Goal: Task Accomplishment & Management: Use online tool/utility

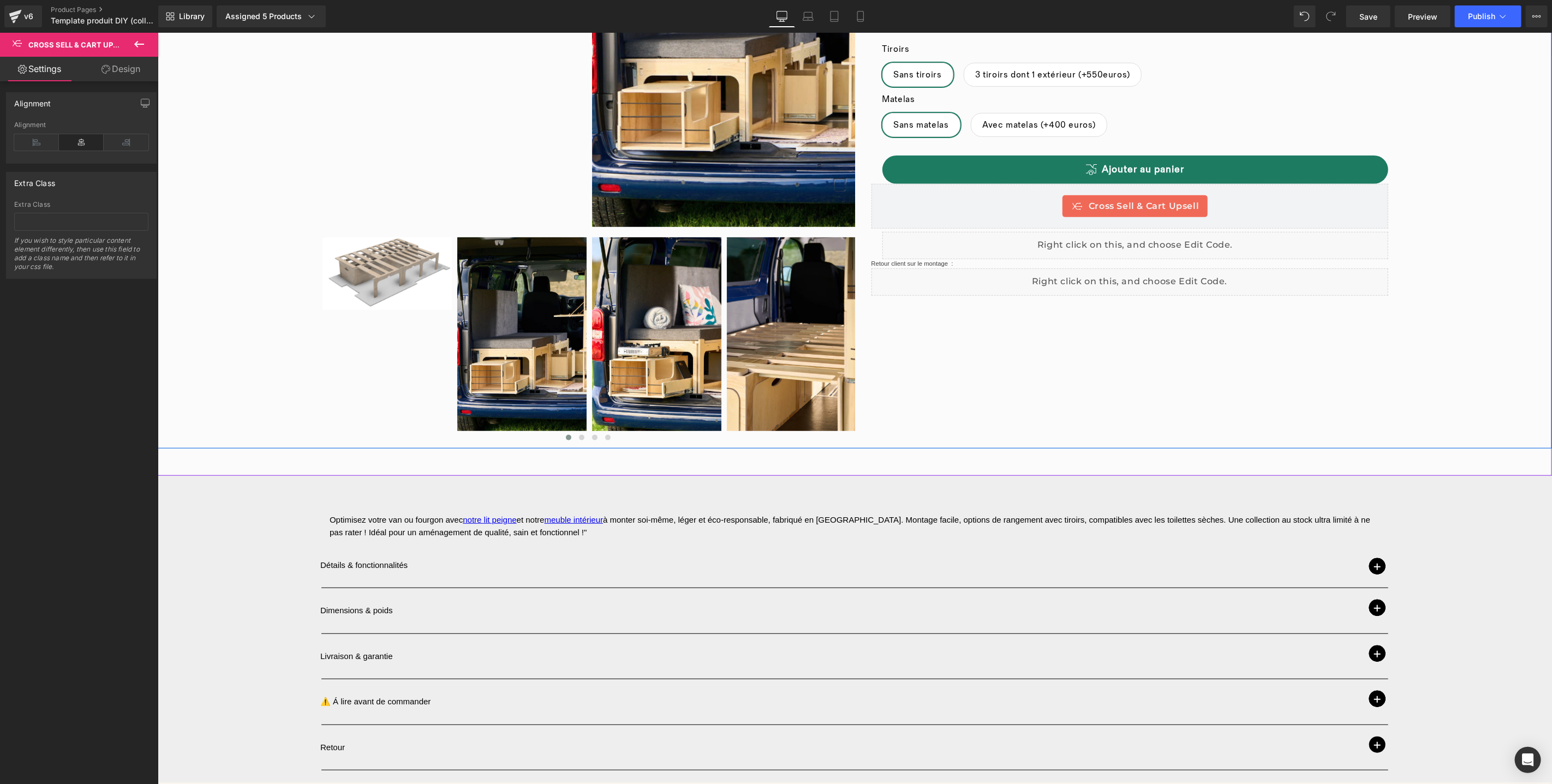
scroll to position [237, 0]
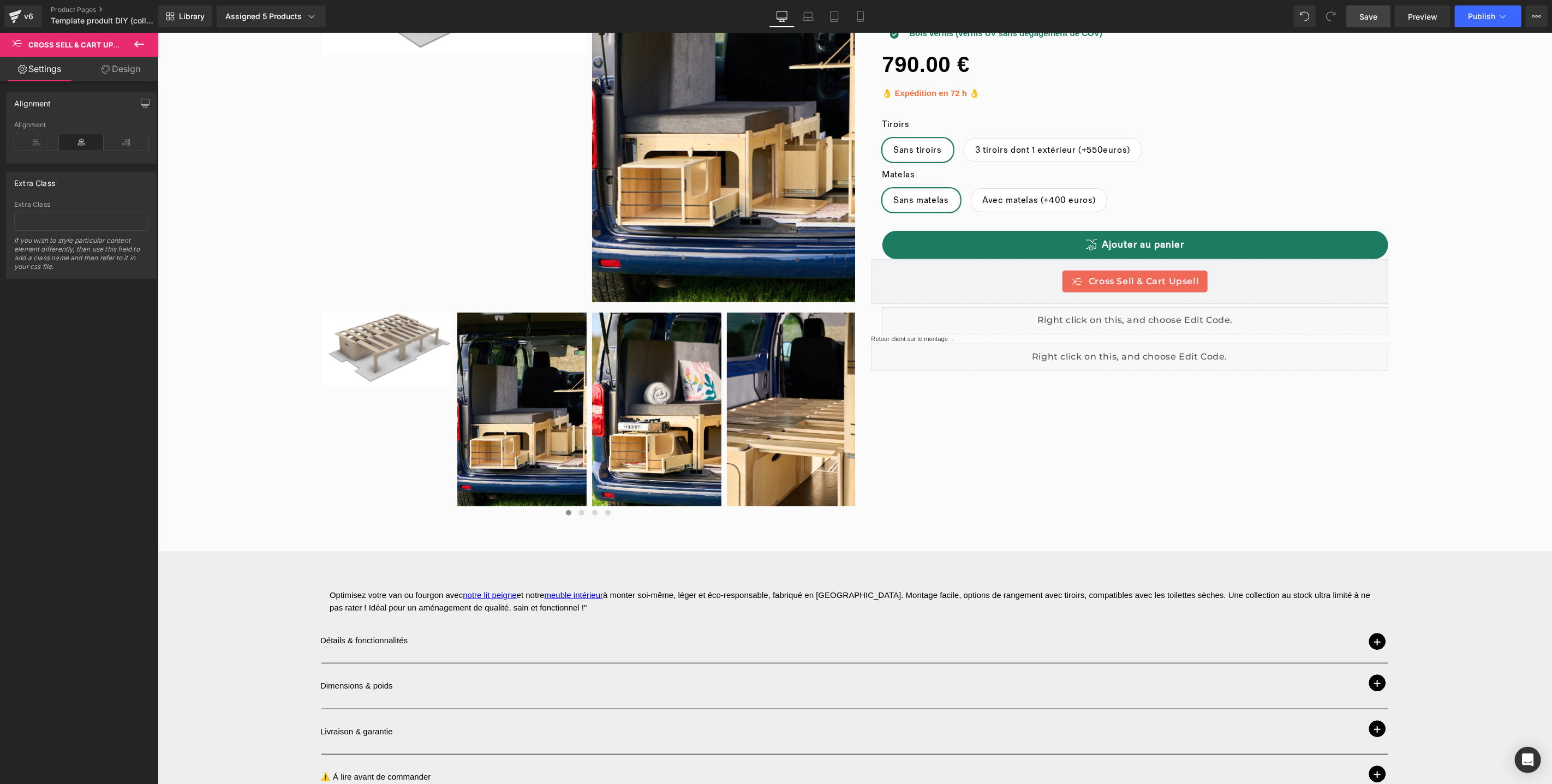
click at [1365, 10] on link "Save" at bounding box center [1368, 16] width 44 height 22
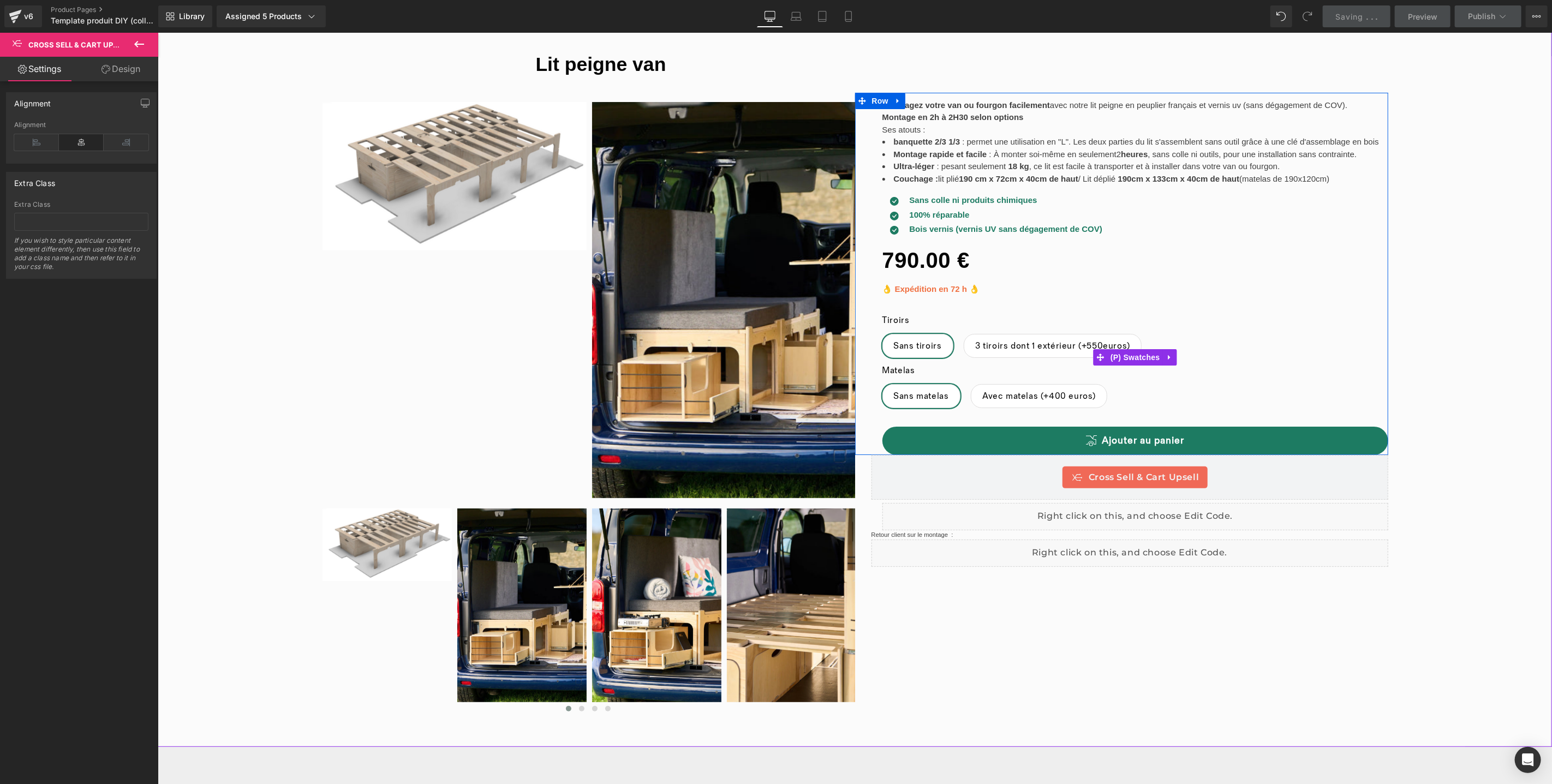
scroll to position [0, 0]
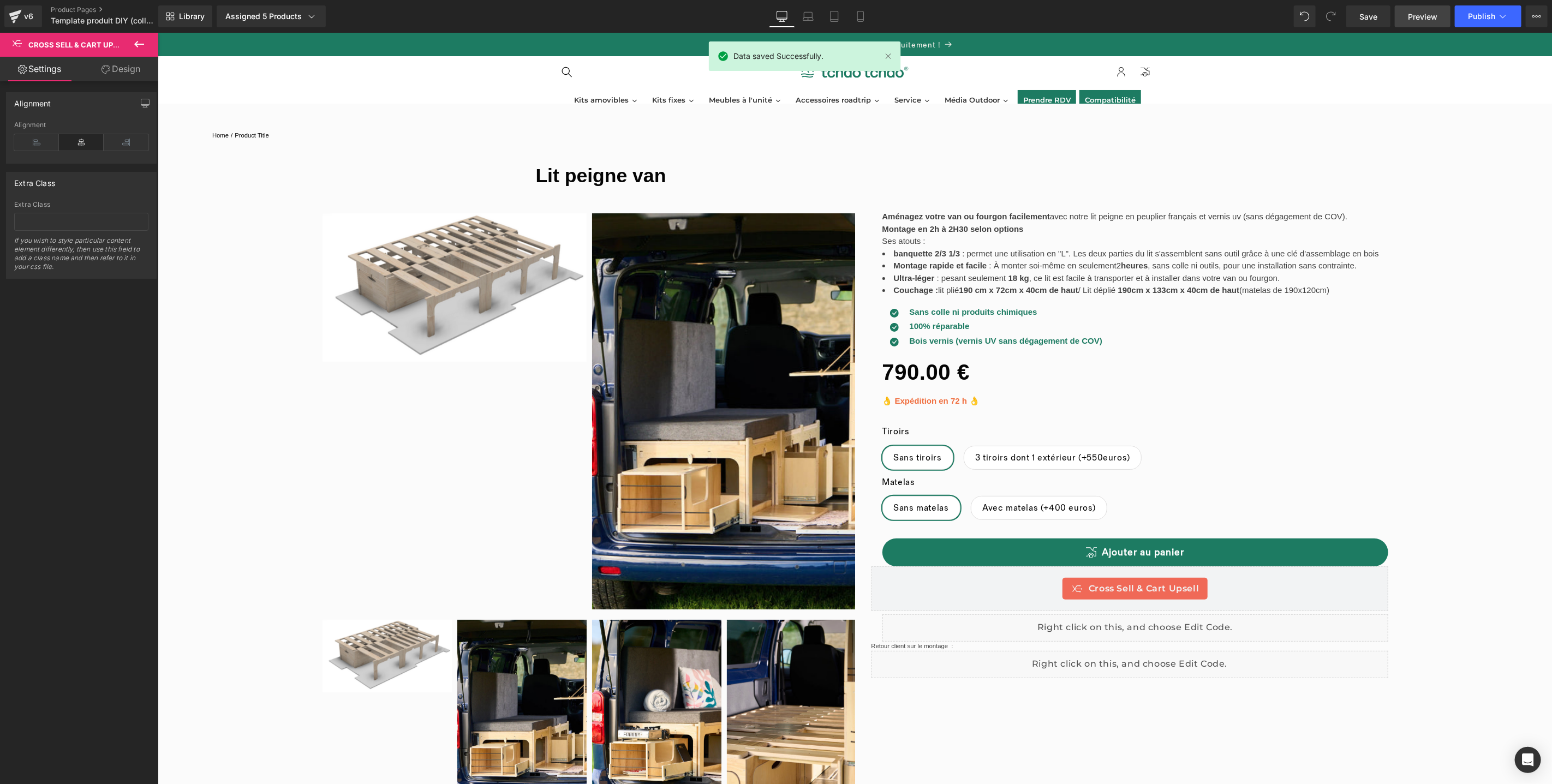
click at [1428, 23] on link "Preview" at bounding box center [1422, 16] width 55 height 22
click at [855, 16] on icon at bounding box center [860, 16] width 11 height 11
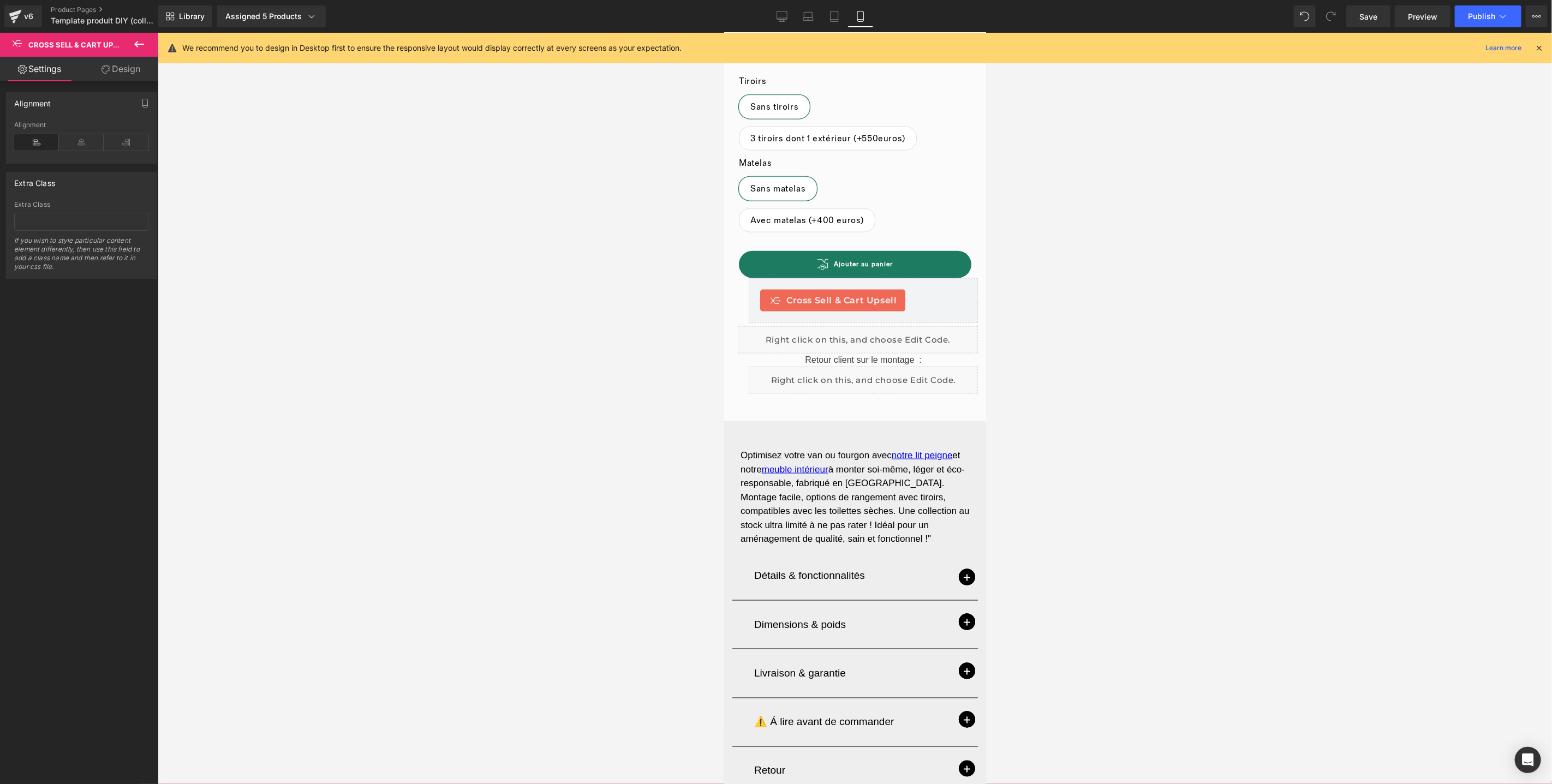
scroll to position [724, 0]
click at [872, 278] on link "Cross Sell & Cart Upsell" at bounding box center [862, 286] width 111 height 16
click at [922, 278] on link at bounding box center [925, 286] width 14 height 16
click at [928, 282] on icon at bounding box center [932, 286] width 8 height 8
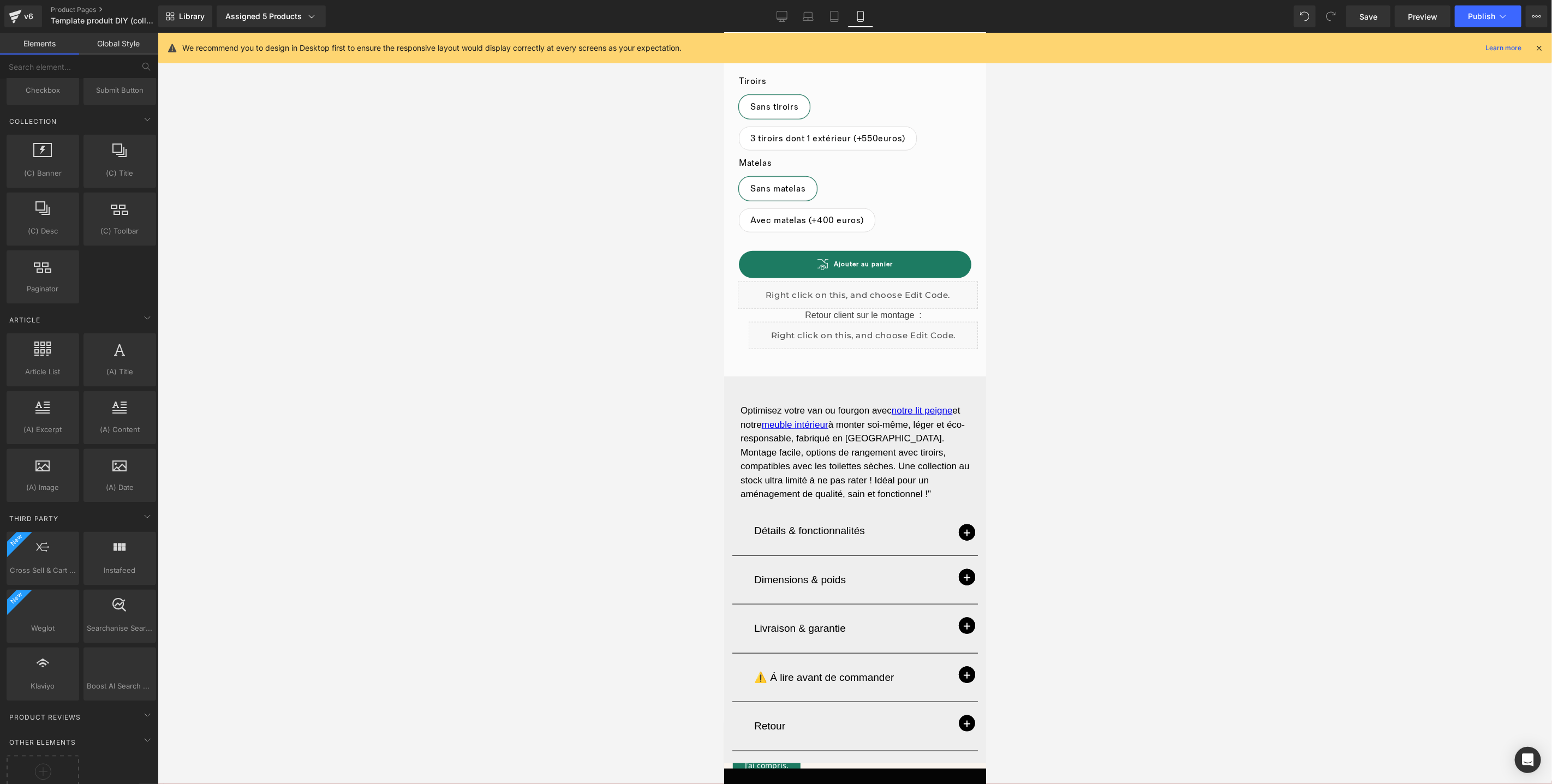
scroll to position [1879, 0]
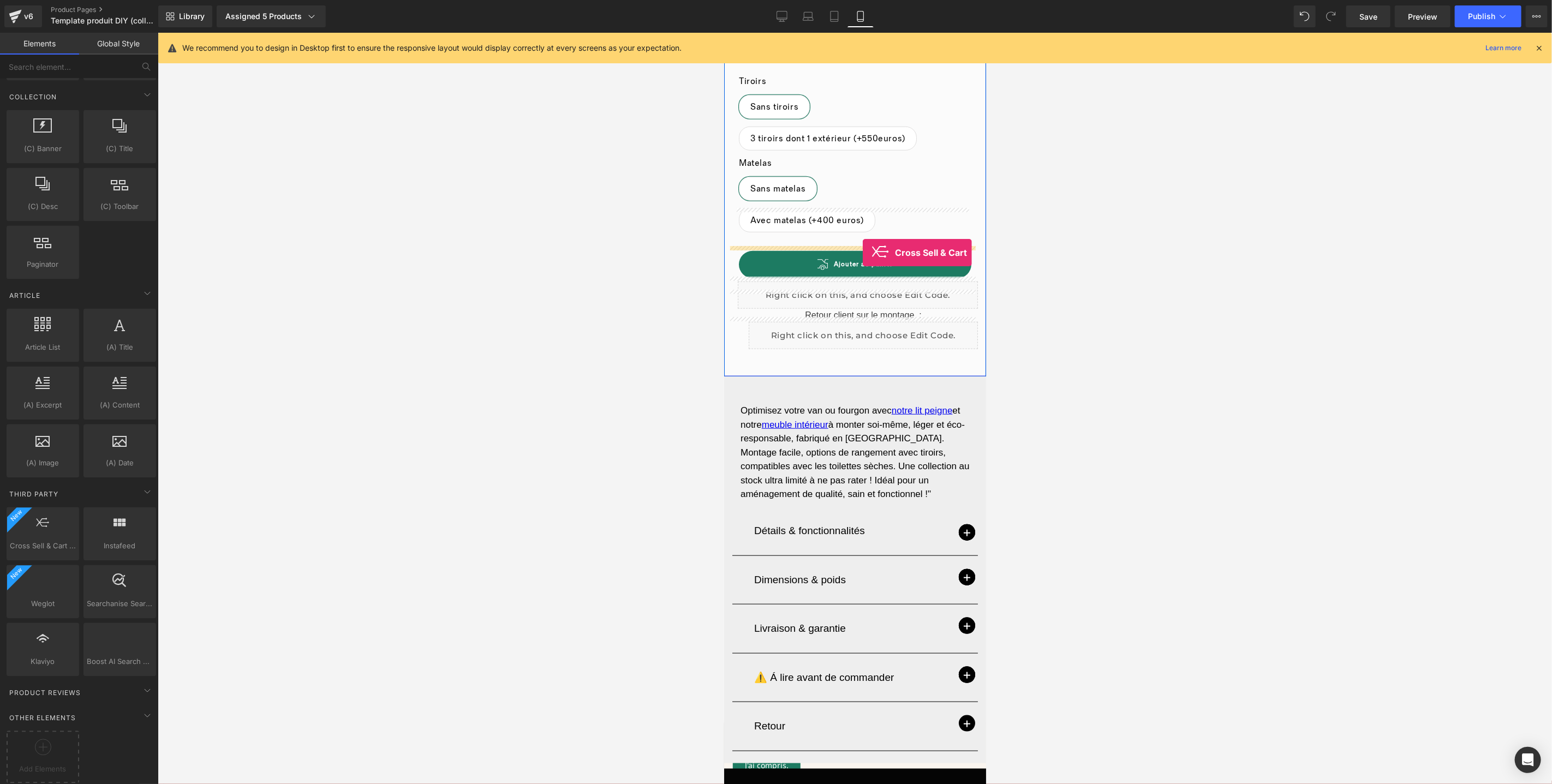
drag, startPoint x: 757, startPoint y: 553, endPoint x: 862, endPoint y: 252, distance: 318.8
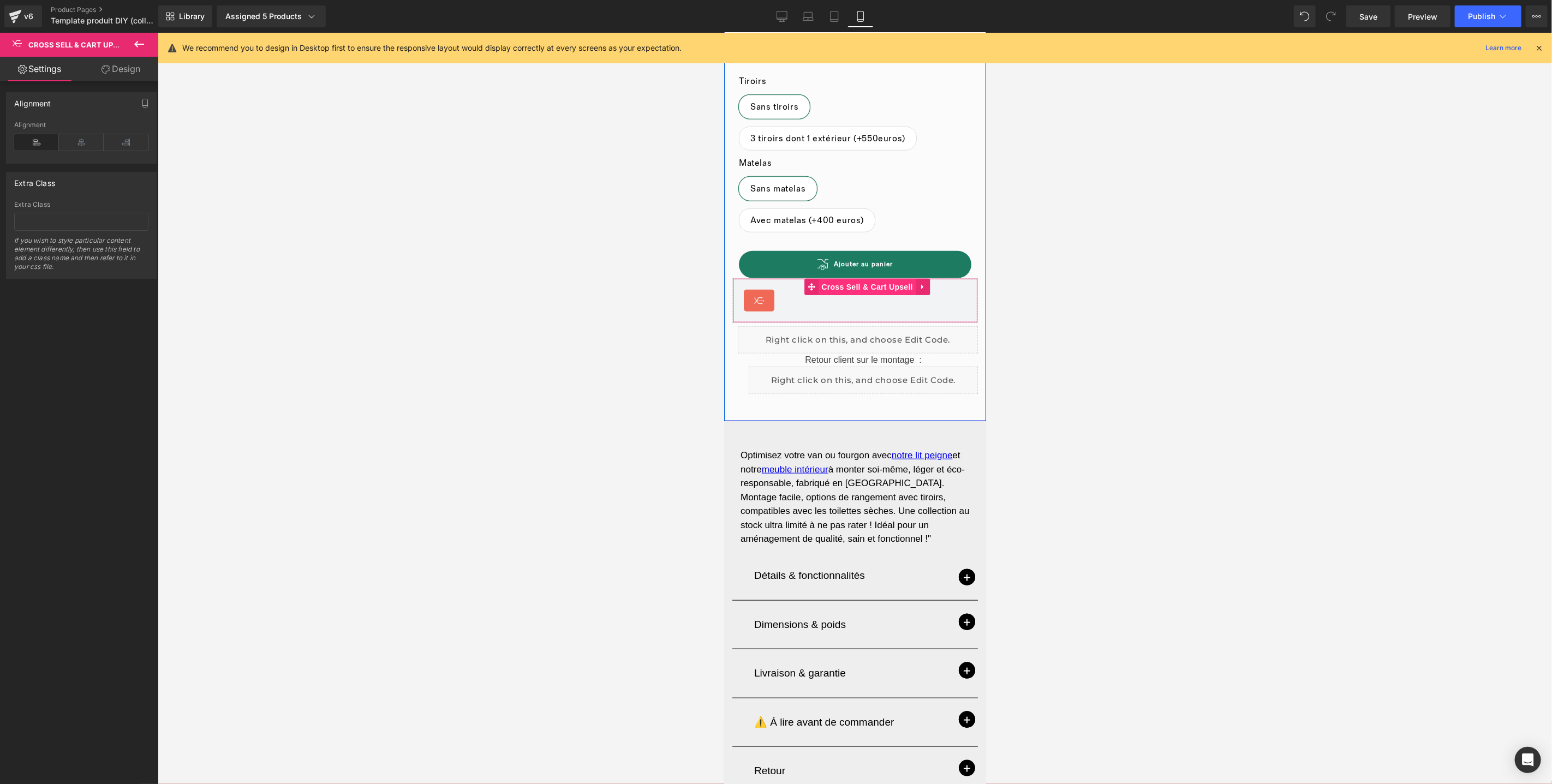
click at [844, 278] on div "Cross Sell & Cart Upsell Cross Sell & Cart Upsell" at bounding box center [855, 300] width 246 height 45
click at [915, 278] on link at bounding box center [922, 286] width 14 height 16
click at [123, 68] on link "Design" at bounding box center [120, 69] width 79 height 25
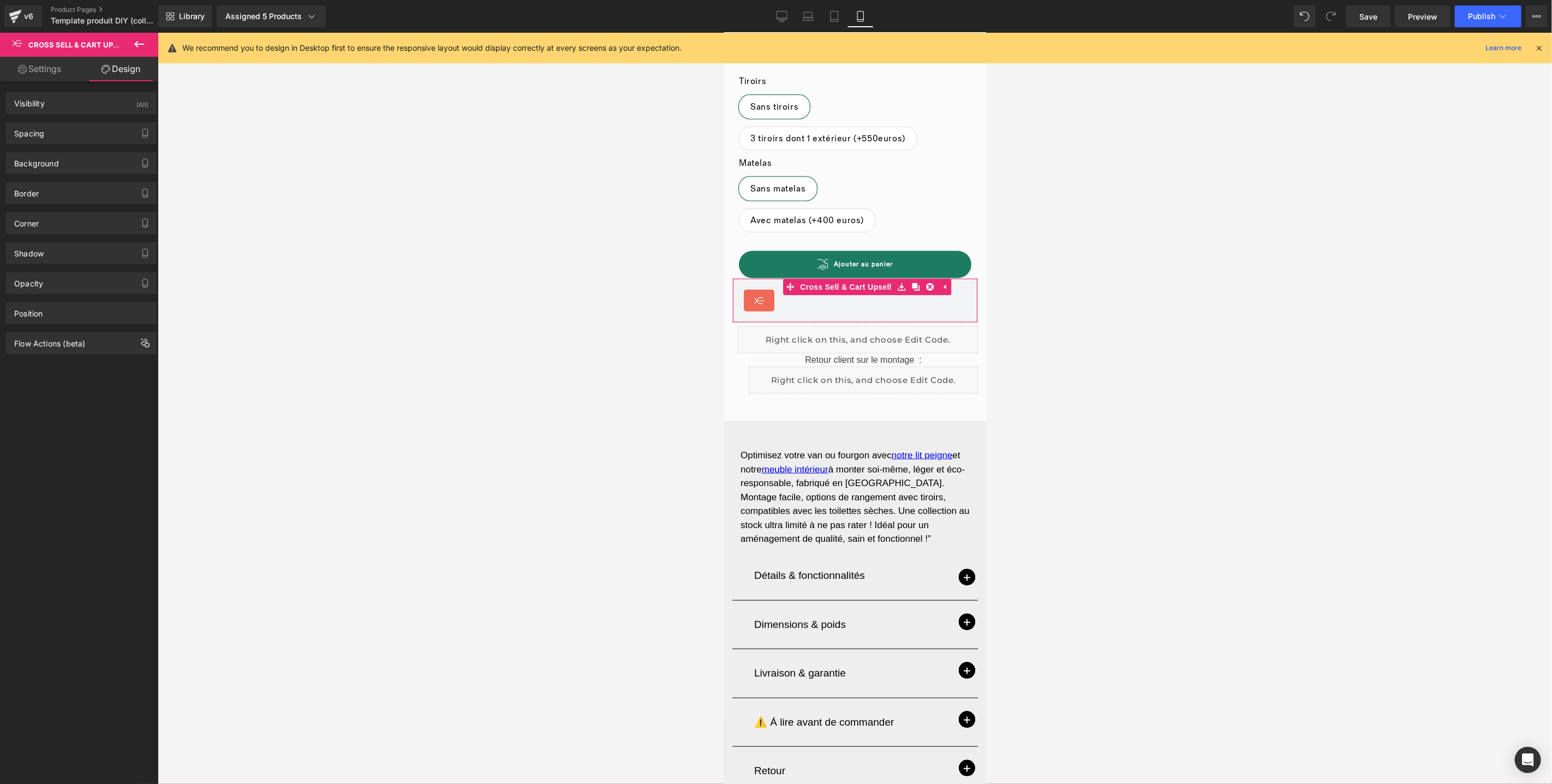
click at [43, 66] on link "Settings" at bounding box center [39, 69] width 79 height 25
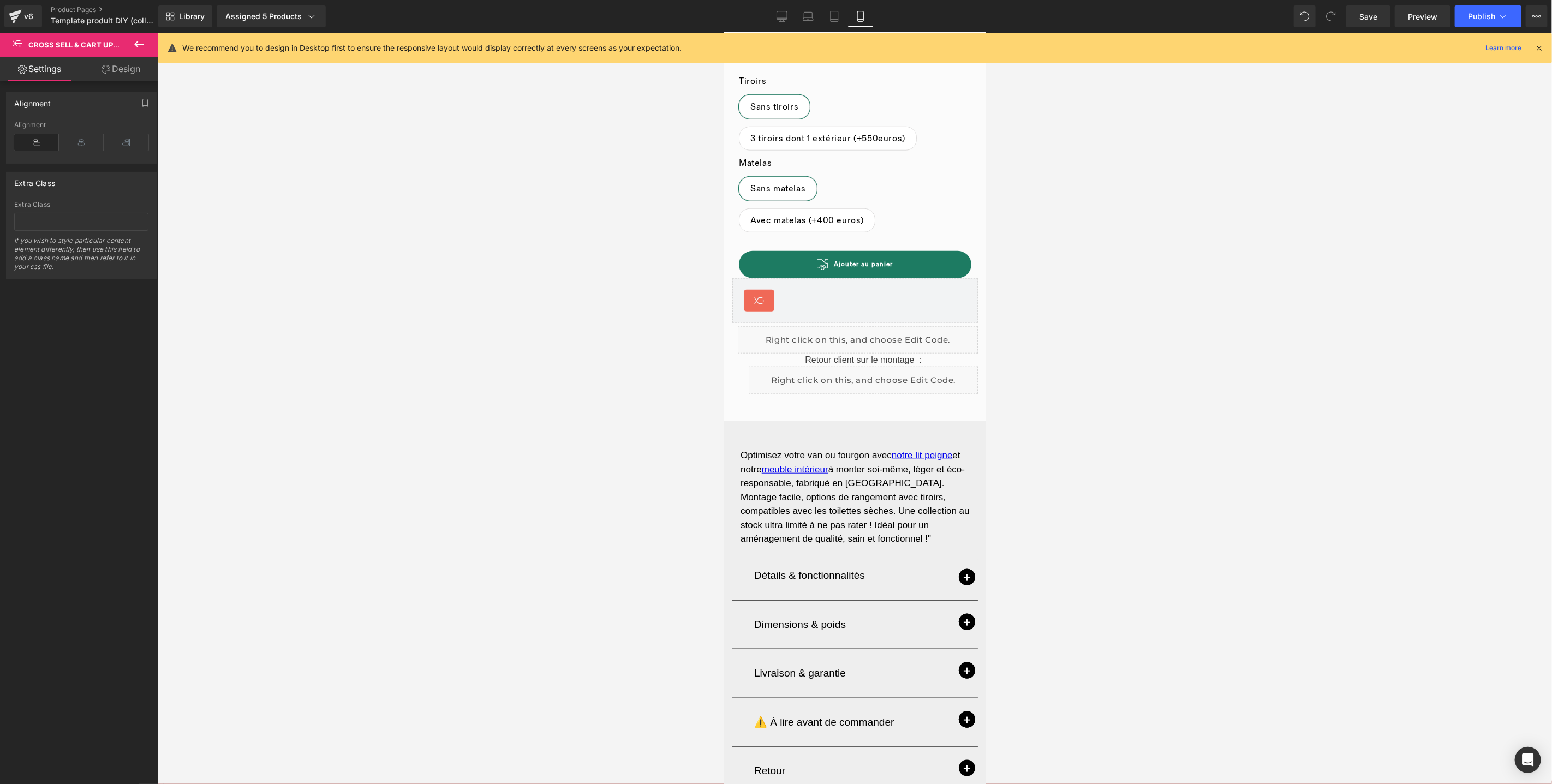
click at [134, 41] on icon at bounding box center [139, 44] width 13 height 13
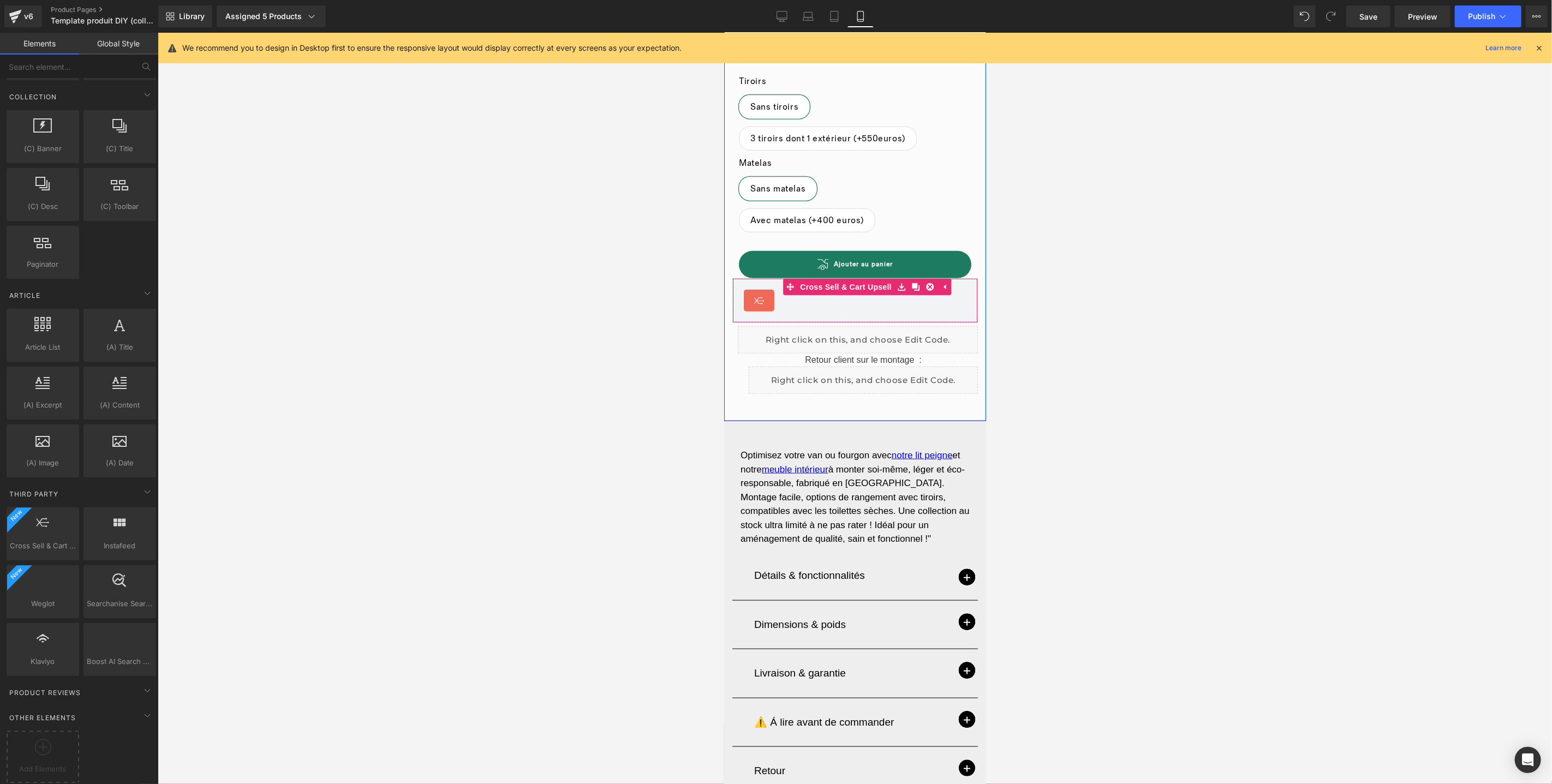
click at [752, 293] on icon at bounding box center [759, 300] width 13 height 13
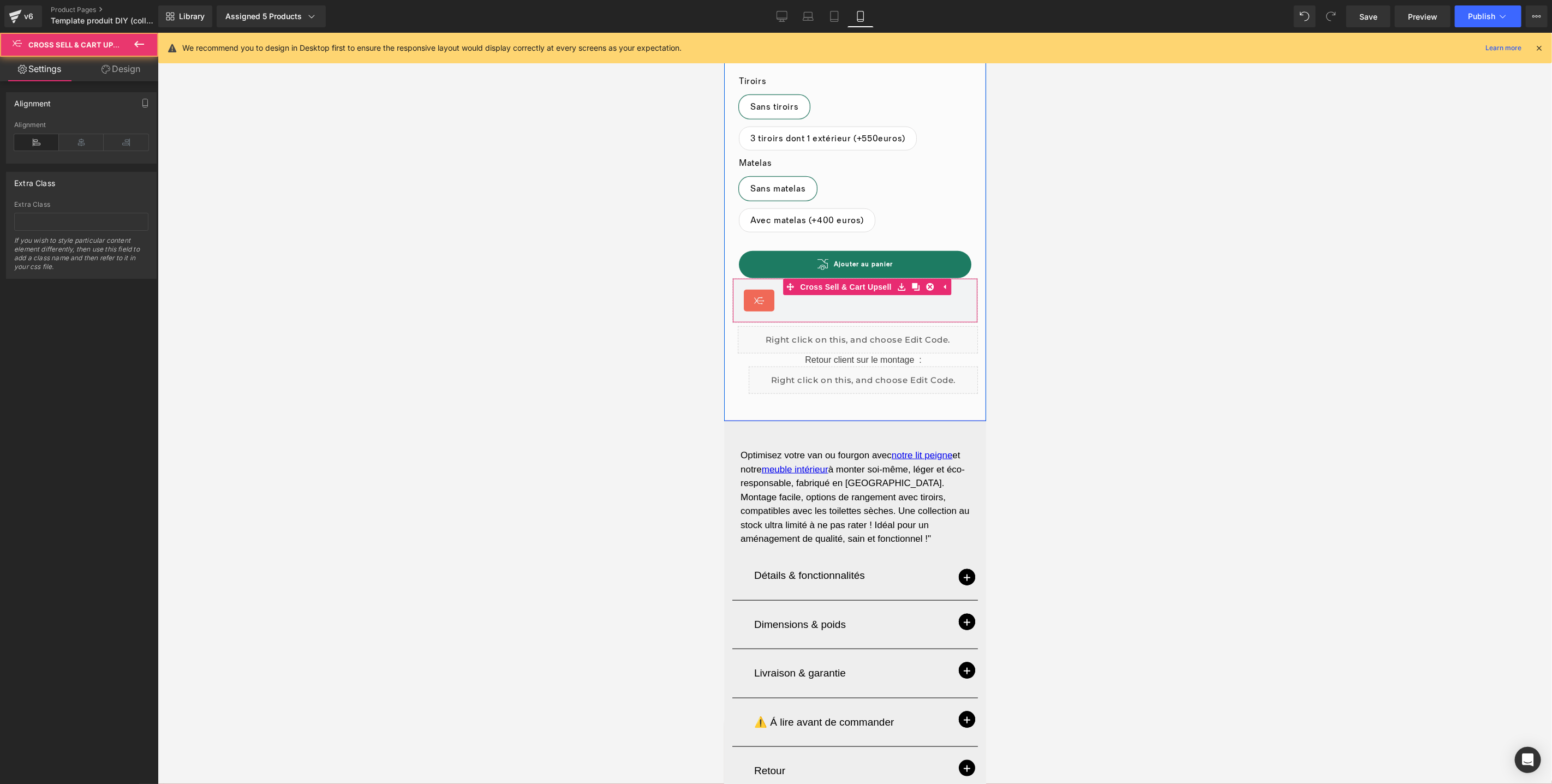
click at [754, 293] on icon at bounding box center [759, 300] width 13 height 13
click at [1375, 20] on span "Save" at bounding box center [1368, 16] width 18 height 11
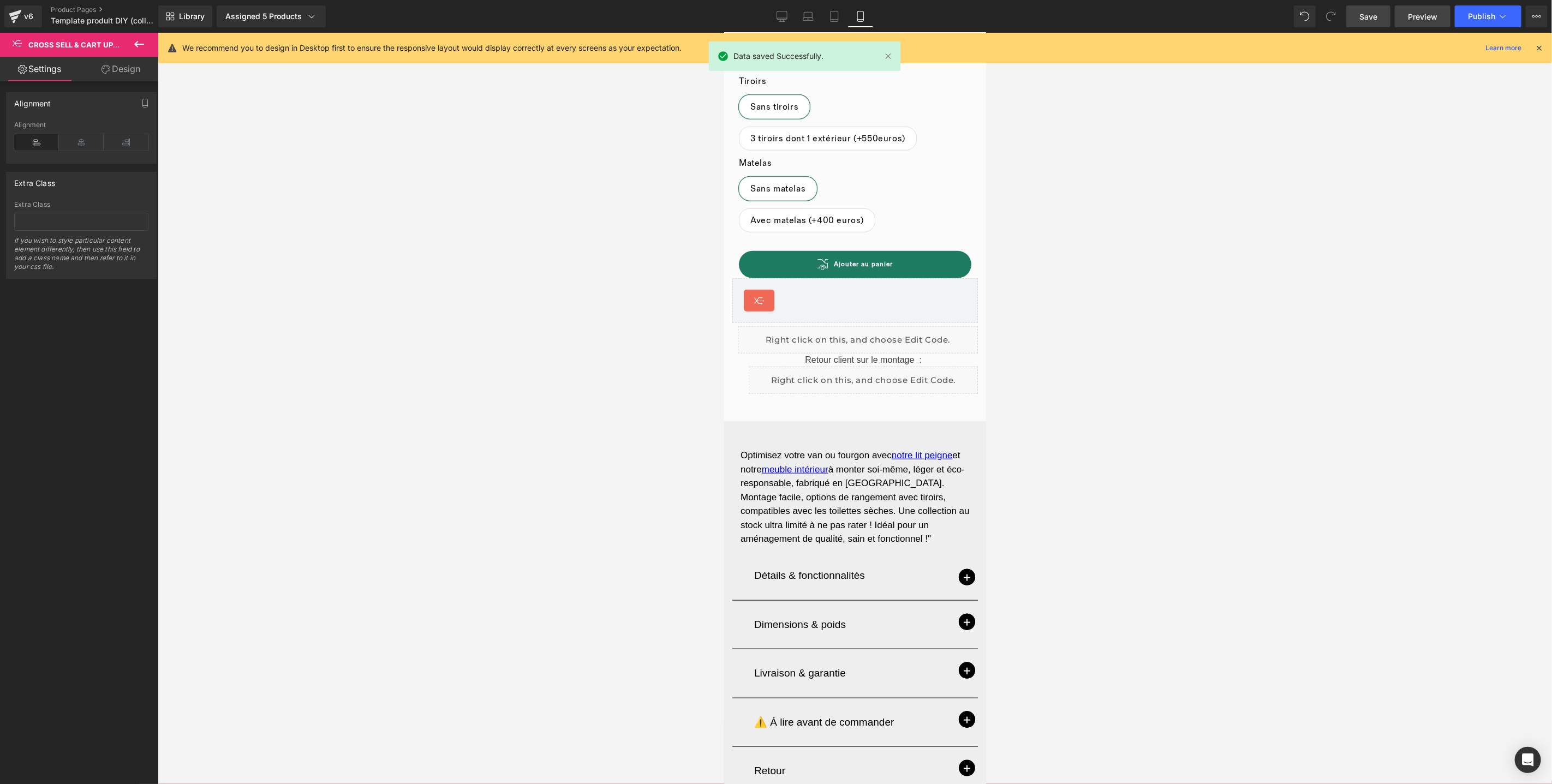
click at [1416, 21] on span "Preview" at bounding box center [1422, 16] width 30 height 11
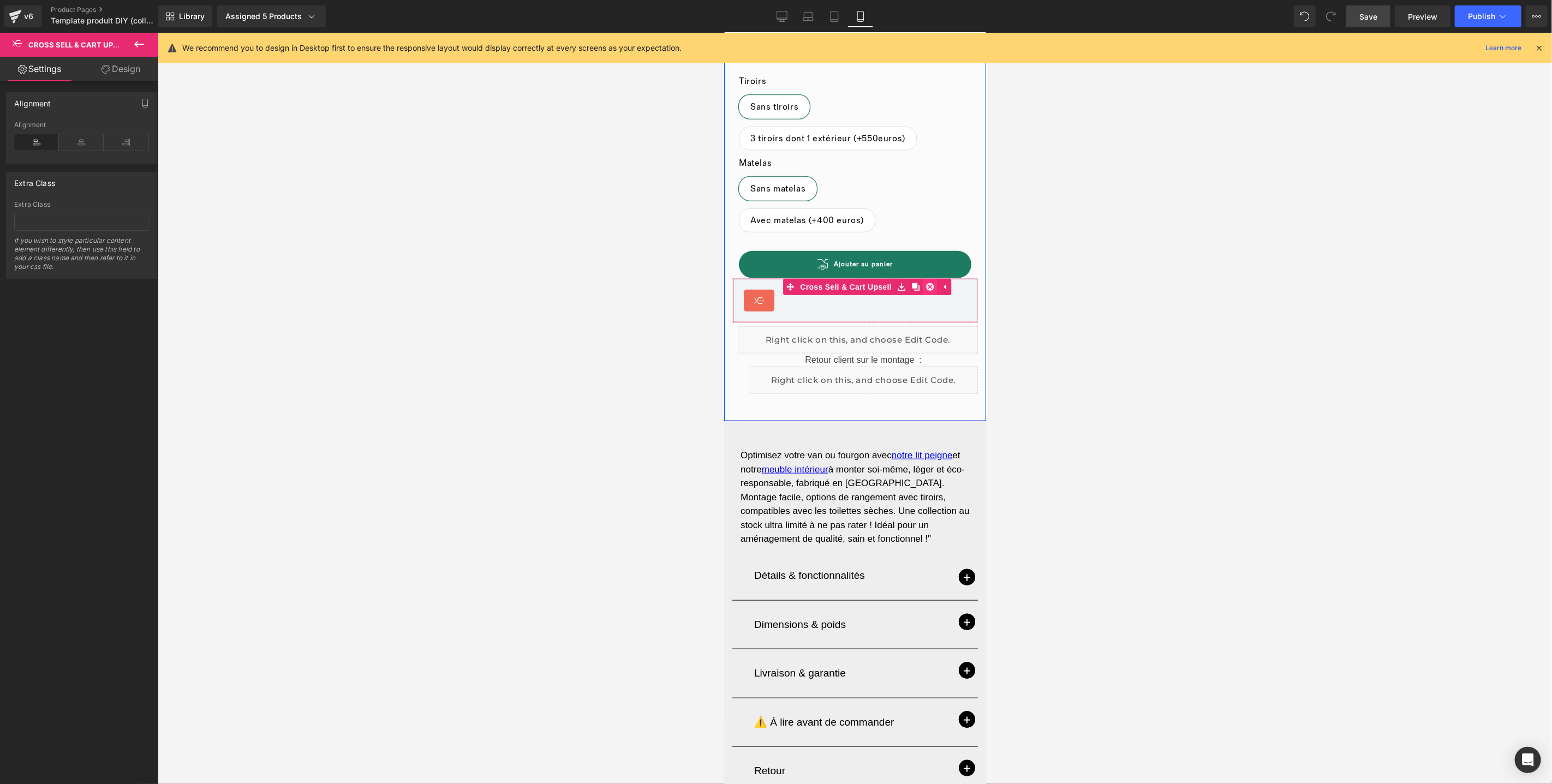
click at [929, 278] on link at bounding box center [930, 286] width 14 height 16
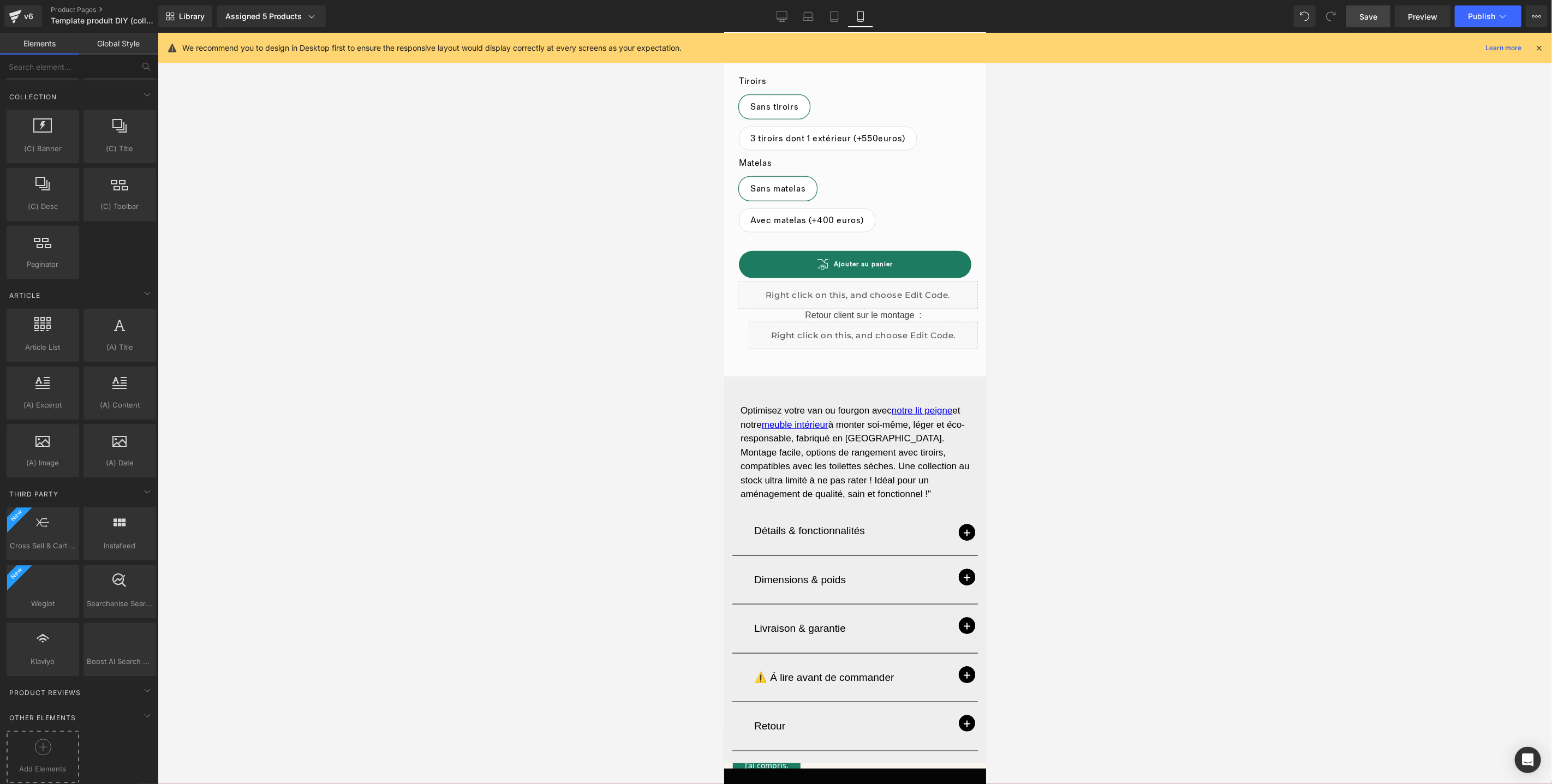
click at [40, 738] on icon at bounding box center [43, 746] width 16 height 16
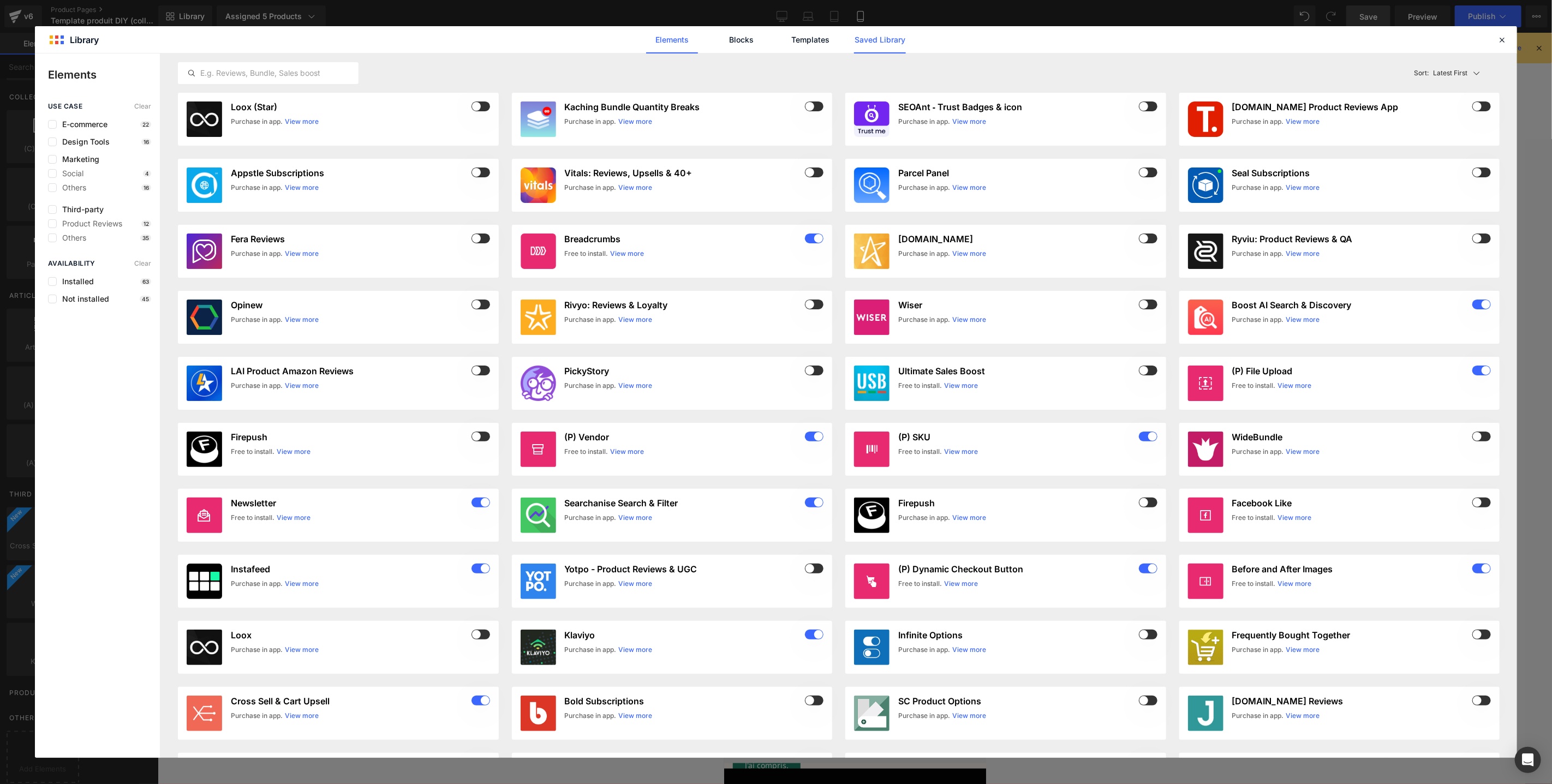
click at [871, 39] on link "Saved Library" at bounding box center [880, 39] width 52 height 27
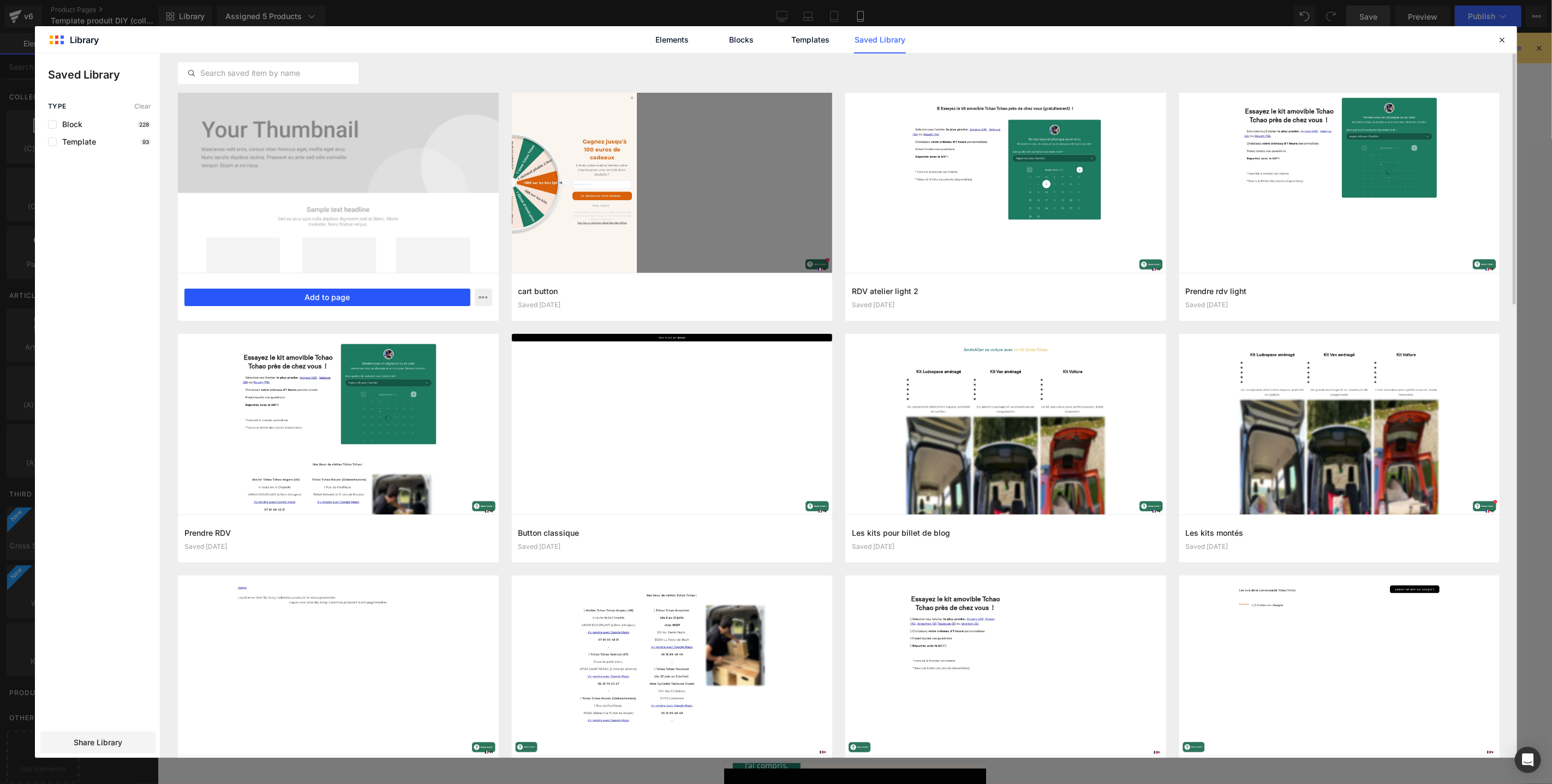
click at [349, 297] on button "Add to page" at bounding box center [327, 297] width 286 height 17
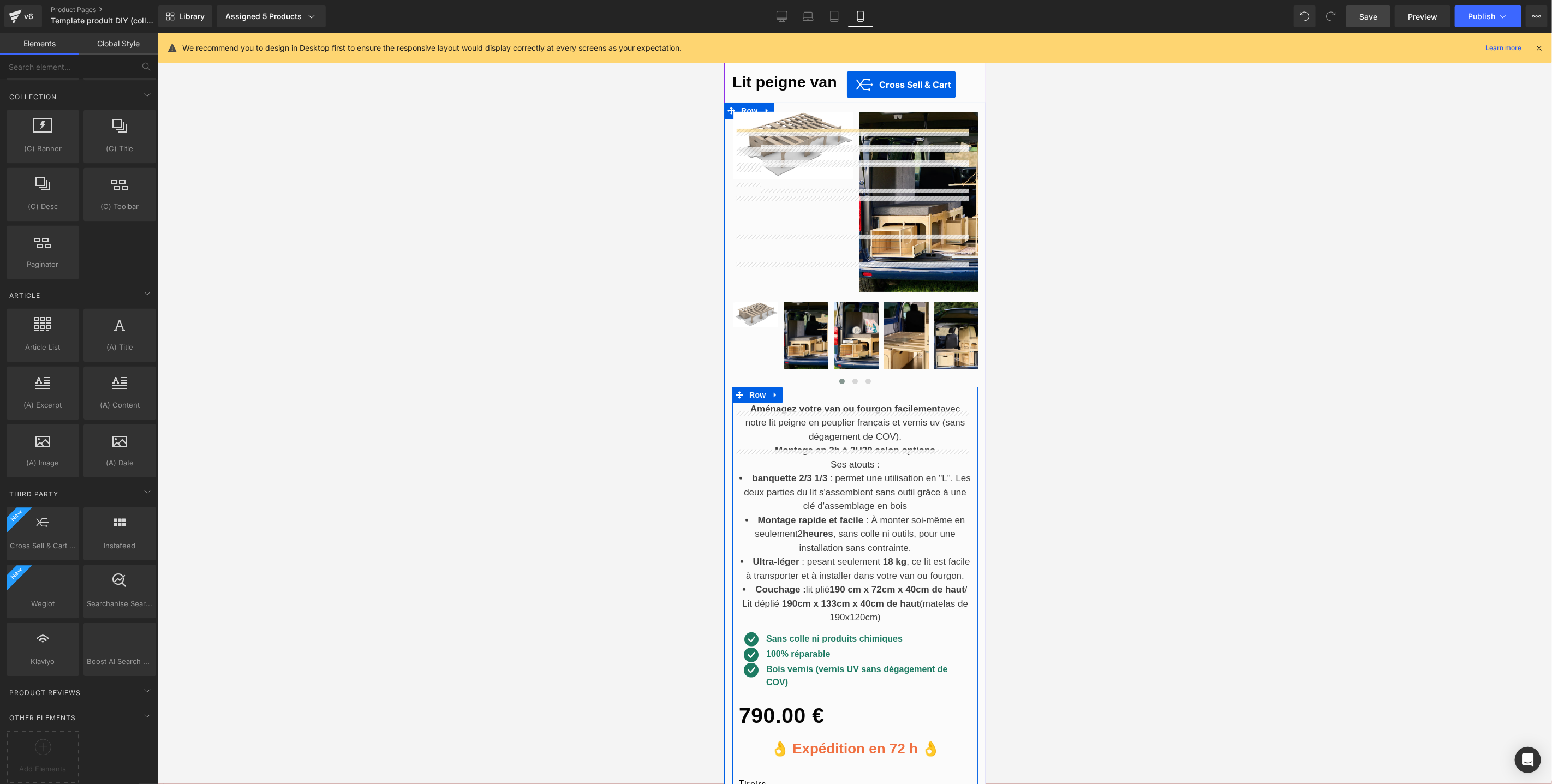
scroll to position [488, 0]
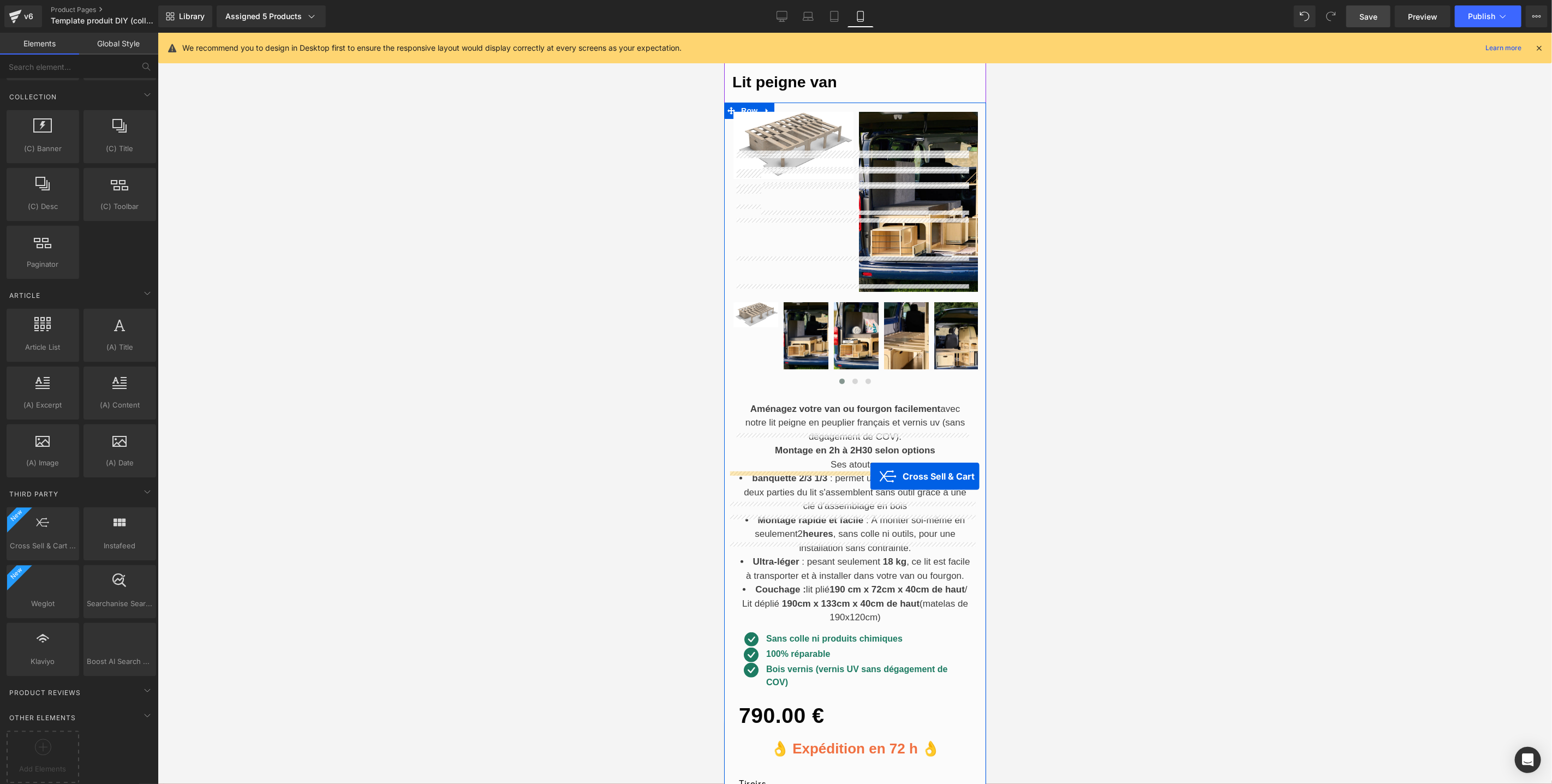
drag, startPoint x: 804, startPoint y: 162, endPoint x: 870, endPoint y: 476, distance: 320.9
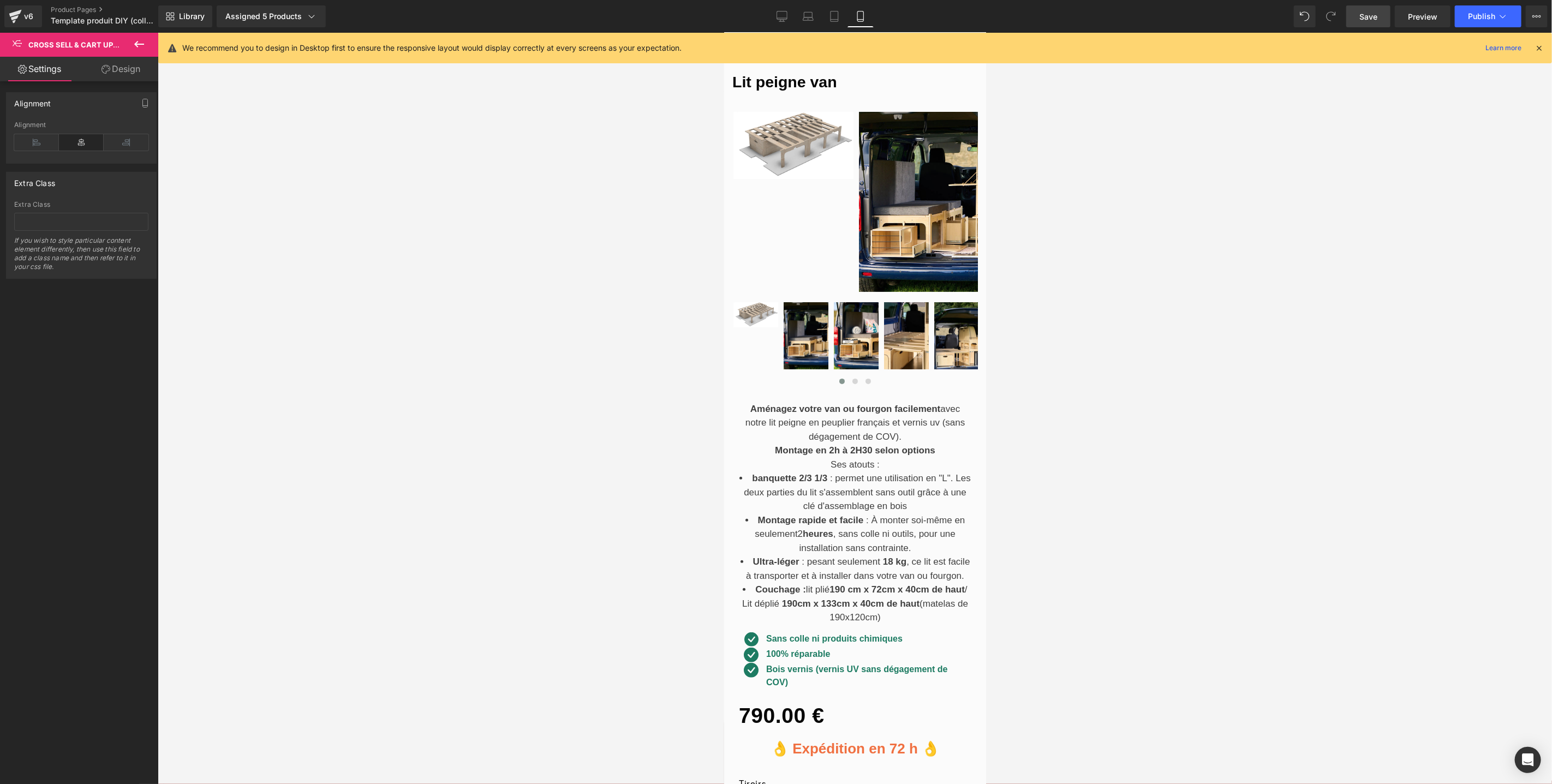
drag, startPoint x: 1093, startPoint y: 465, endPoint x: 1098, endPoint y: 460, distance: 7.1
click at [1095, 465] on div at bounding box center [855, 408] width 1394 height 751
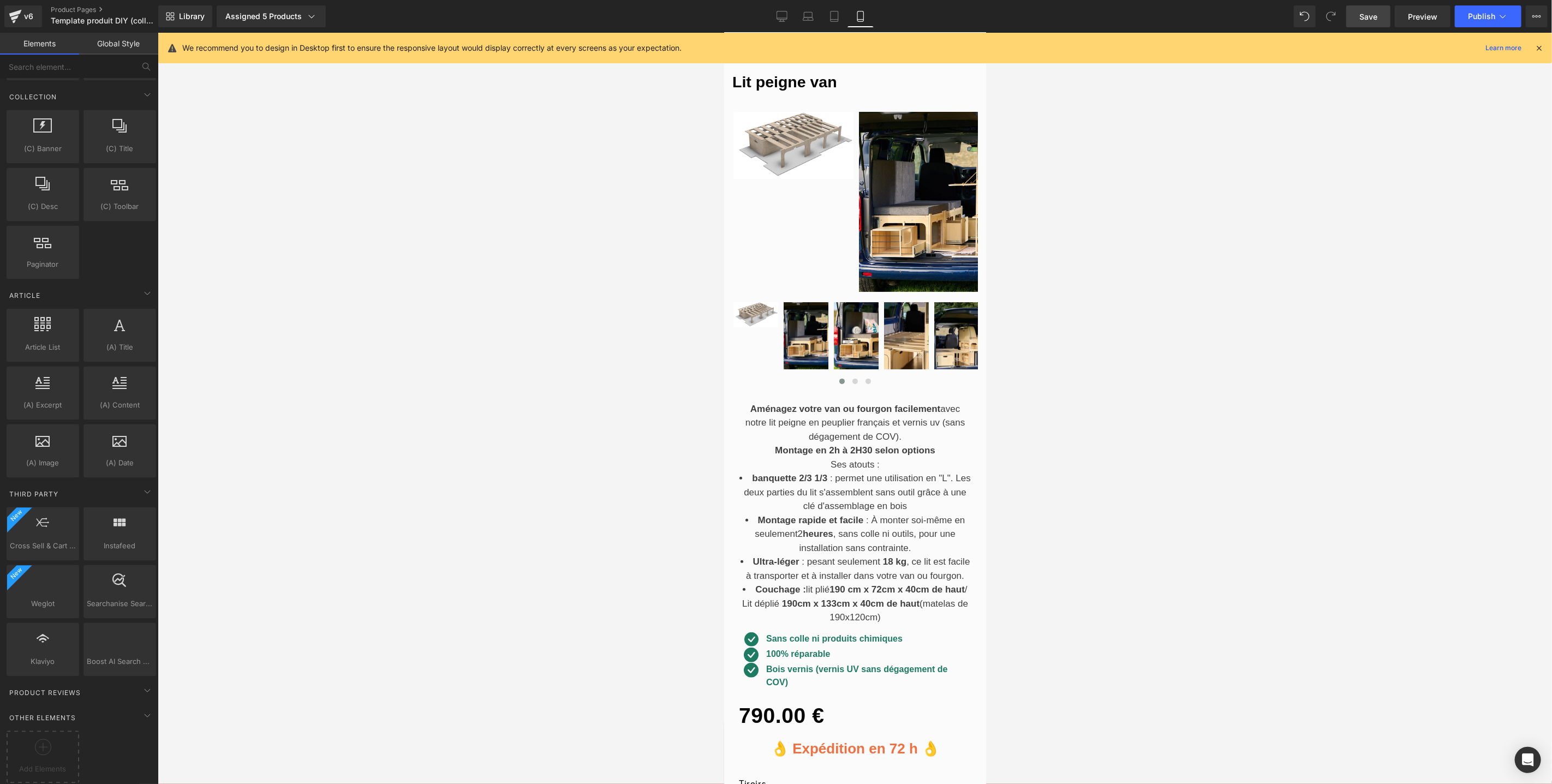
click at [1375, 15] on span "Save" at bounding box center [1368, 16] width 18 height 11
click at [784, 20] on icon at bounding box center [782, 16] width 11 height 11
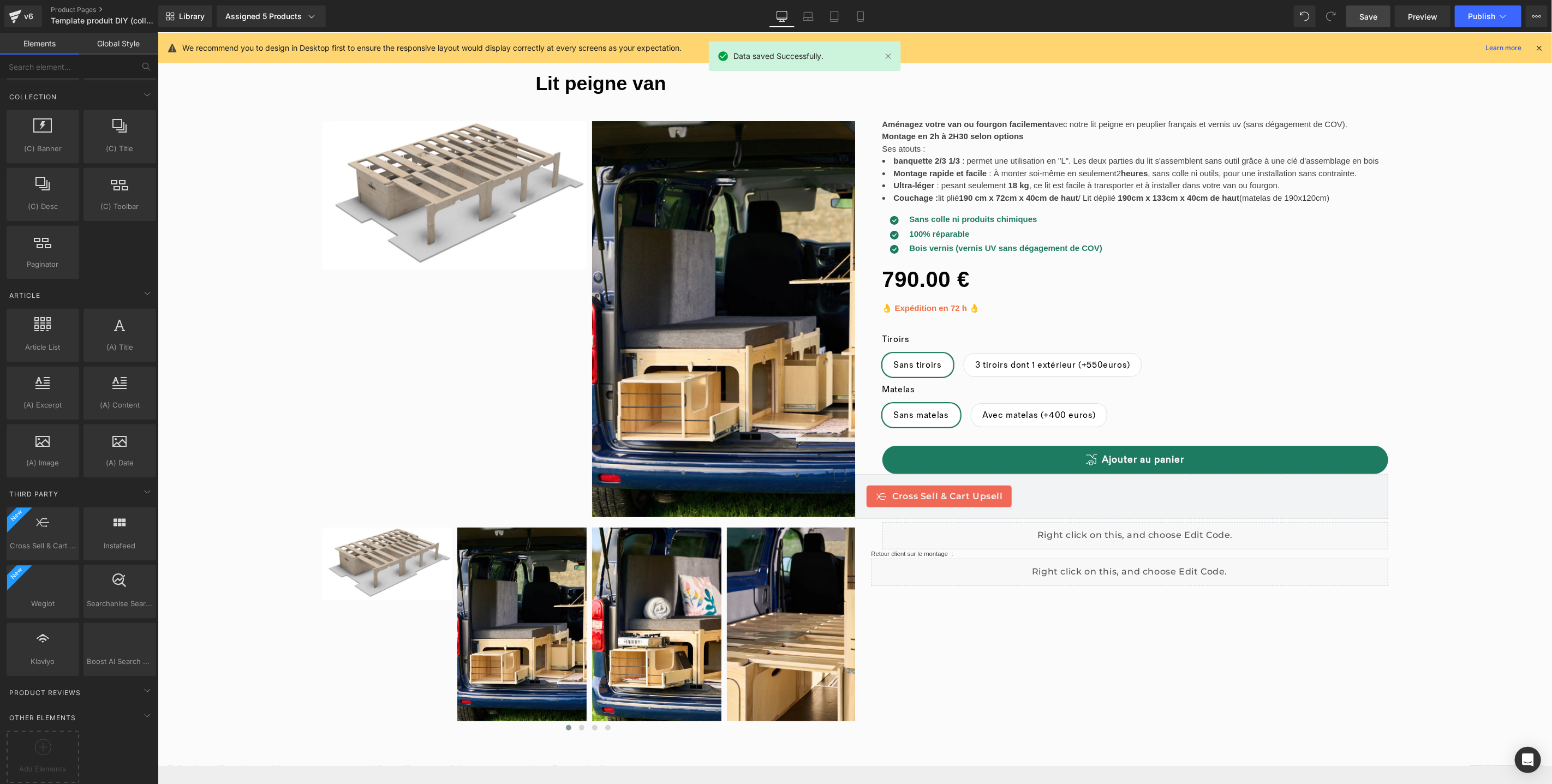
scroll to position [252, 0]
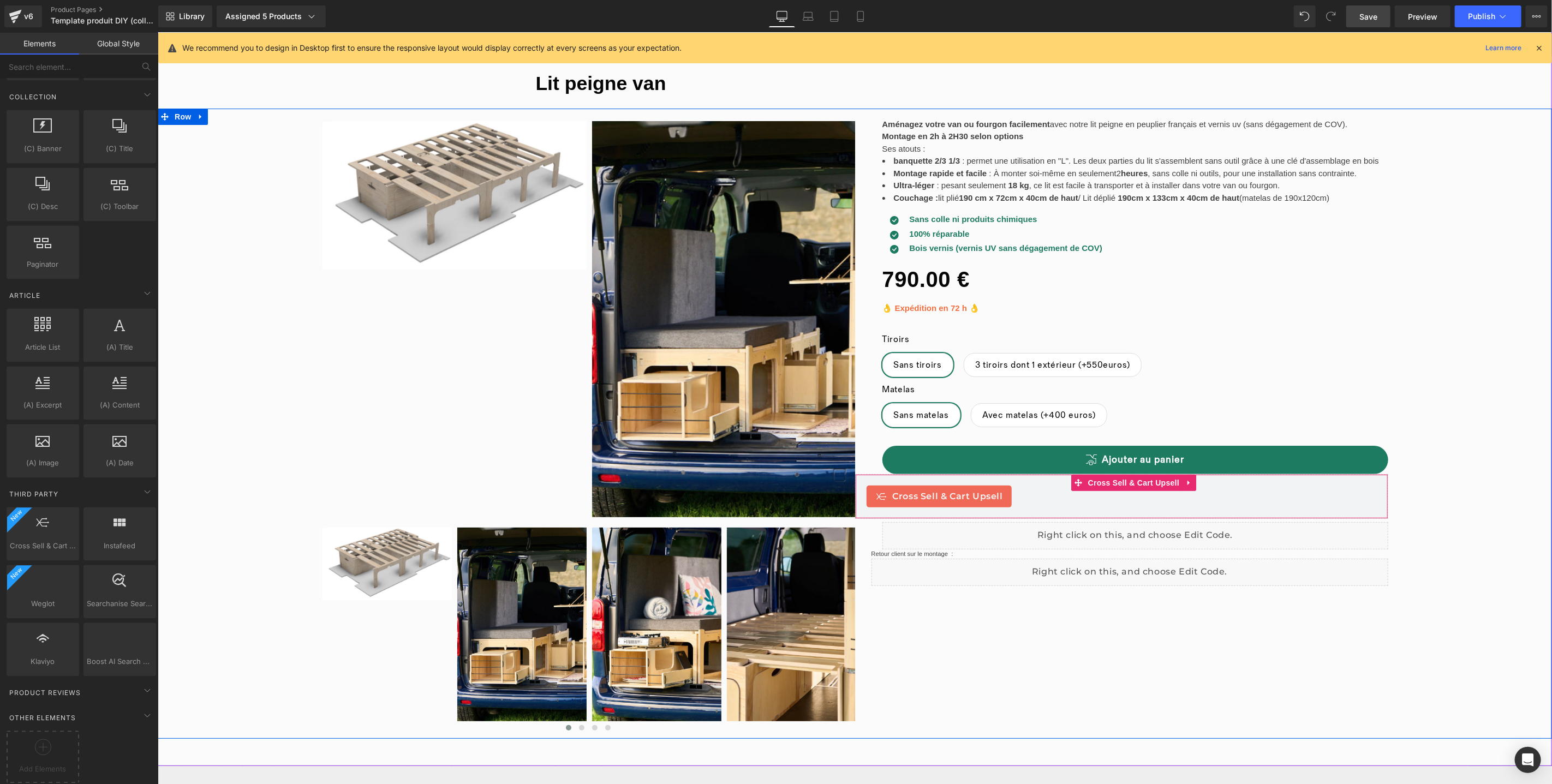
click at [1045, 485] on div "Cross Sell & Cart Upsell" at bounding box center [1121, 496] width 511 height 22
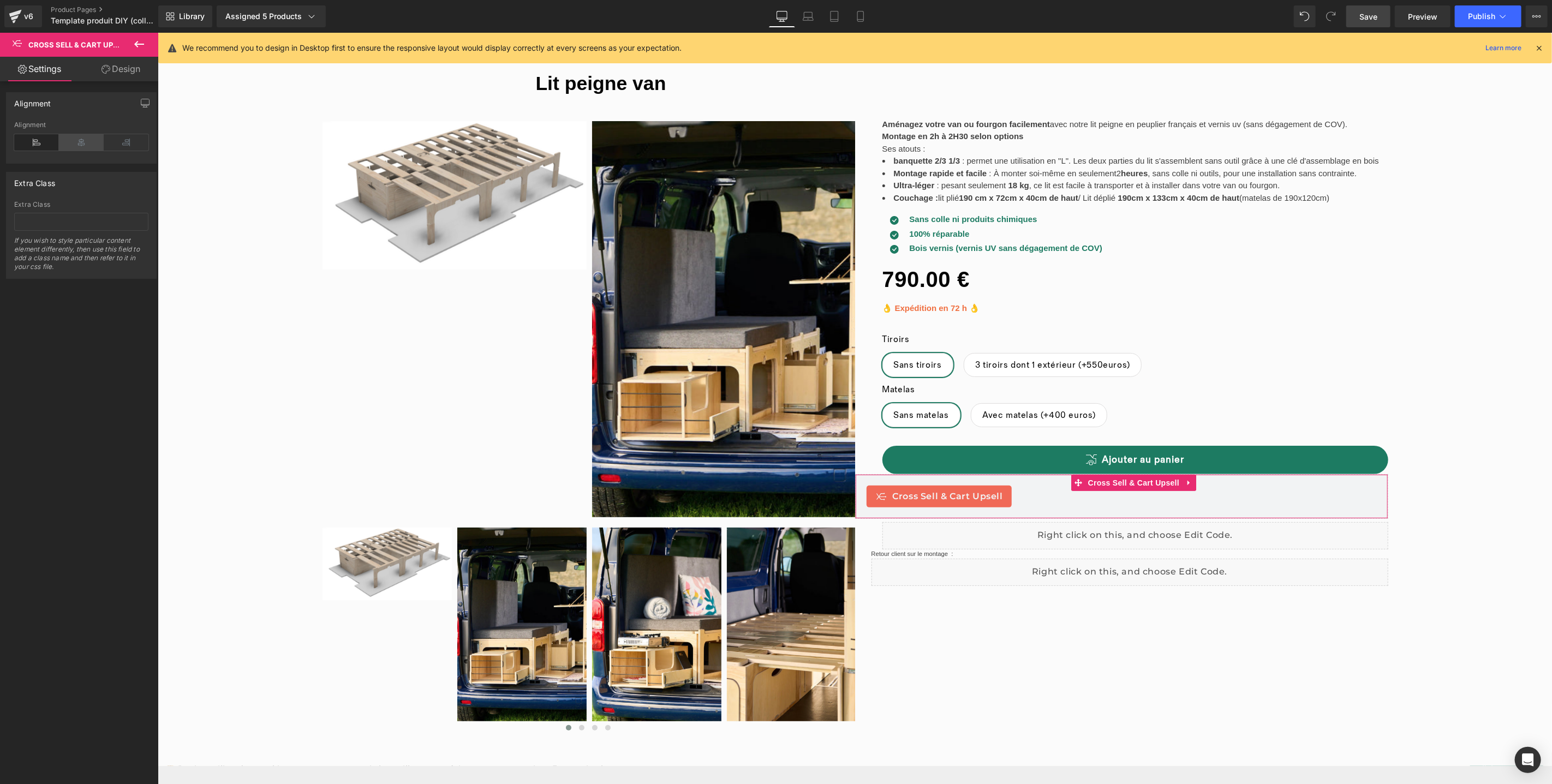
click at [84, 142] on icon at bounding box center [81, 142] width 45 height 16
click at [1385, 19] on link "Save" at bounding box center [1368, 16] width 44 height 22
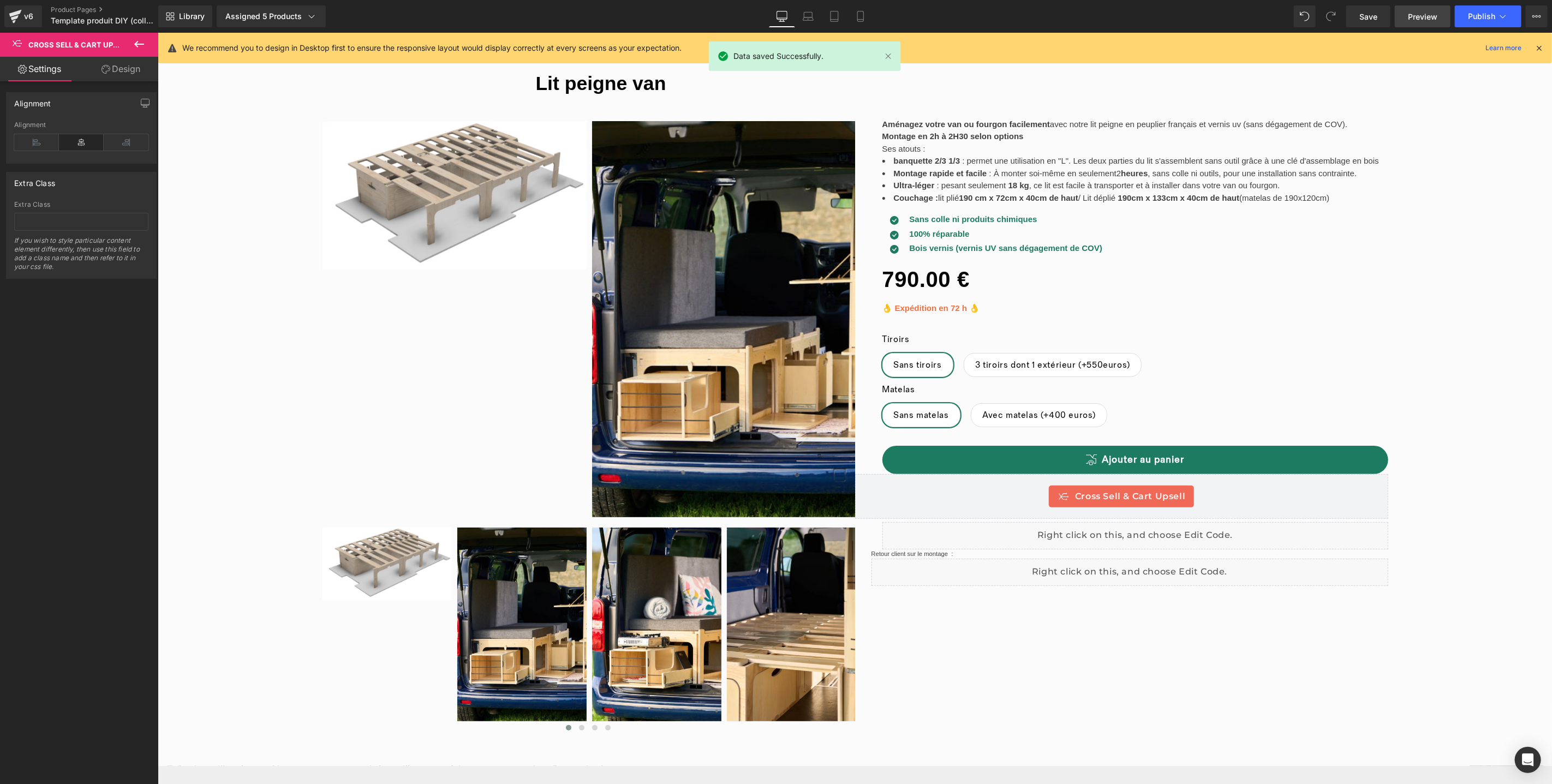
click at [1433, 16] on span "Preview" at bounding box center [1422, 16] width 30 height 11
click at [137, 49] on icon at bounding box center [139, 44] width 13 height 13
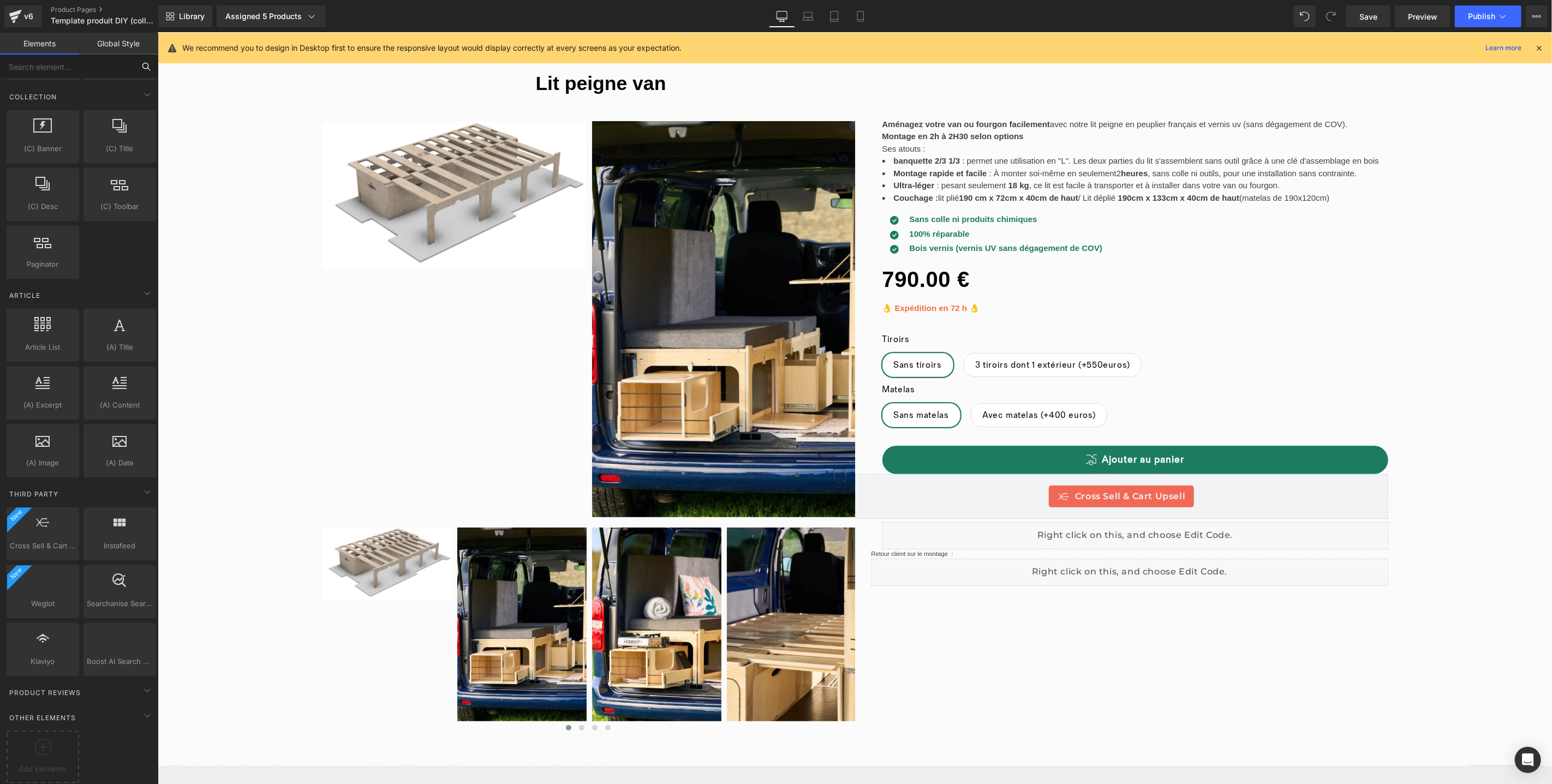
click at [98, 68] on input "text" at bounding box center [67, 67] width 134 height 24
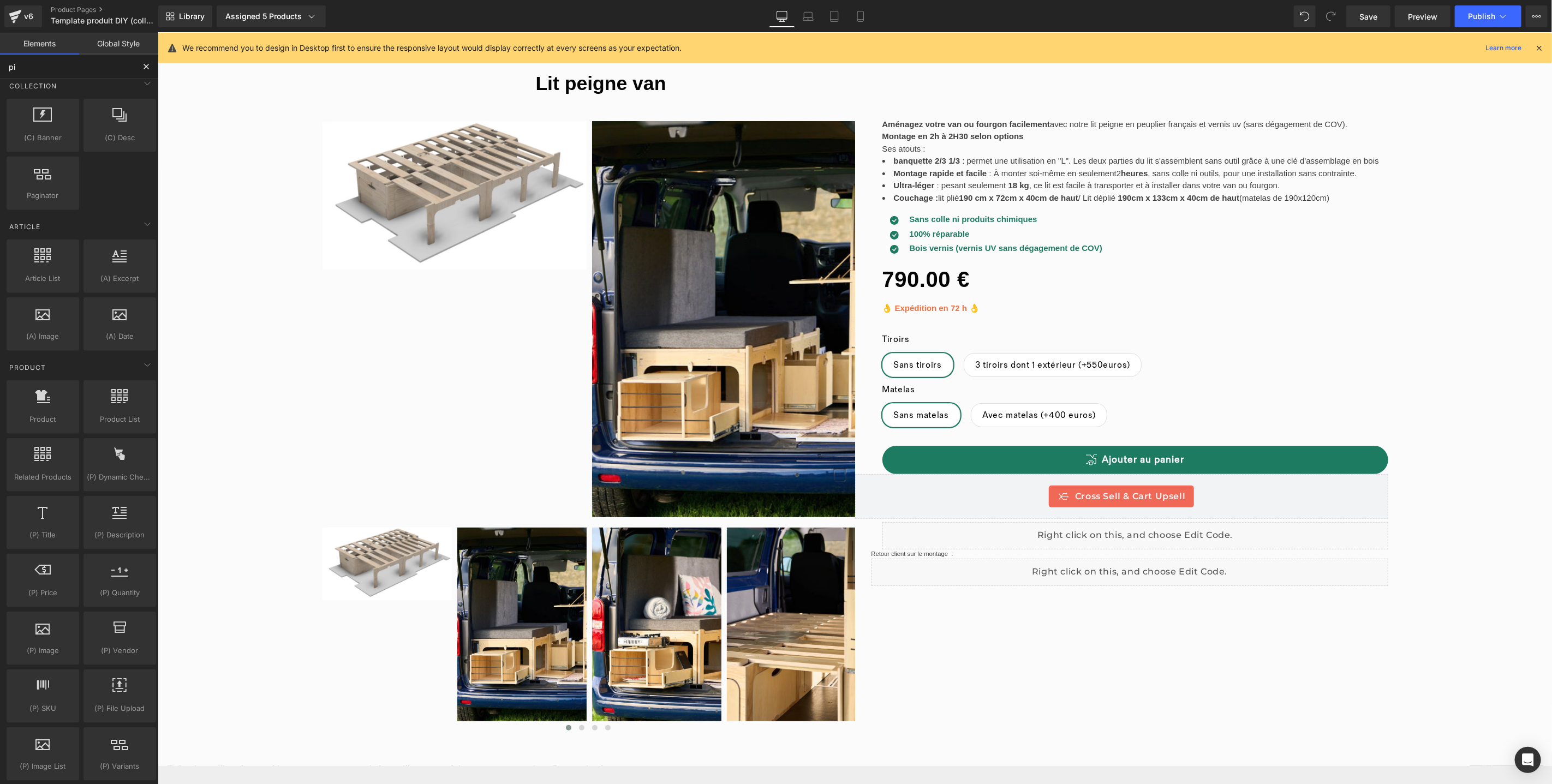
scroll to position [0, 0]
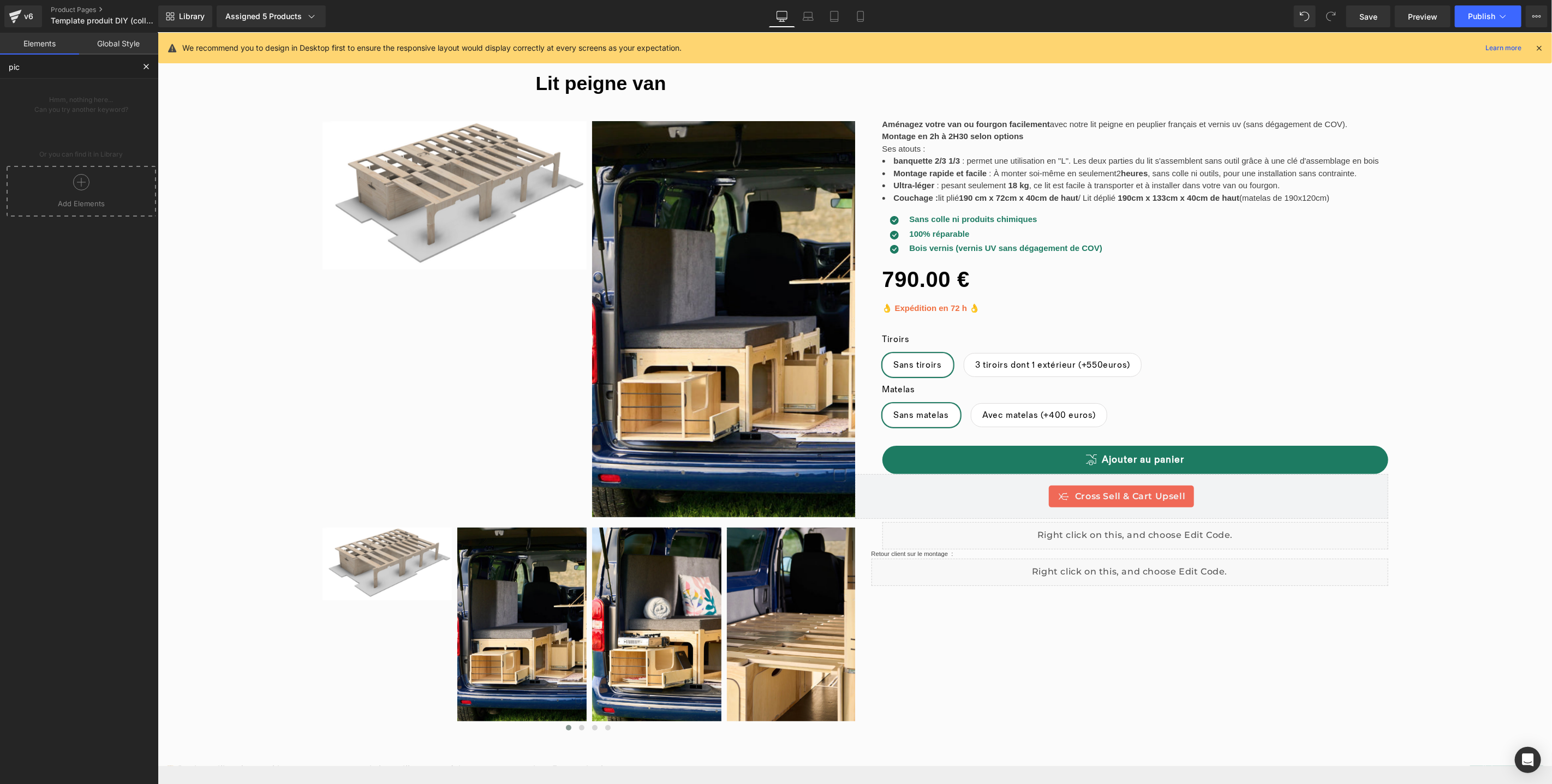
type input "pick"
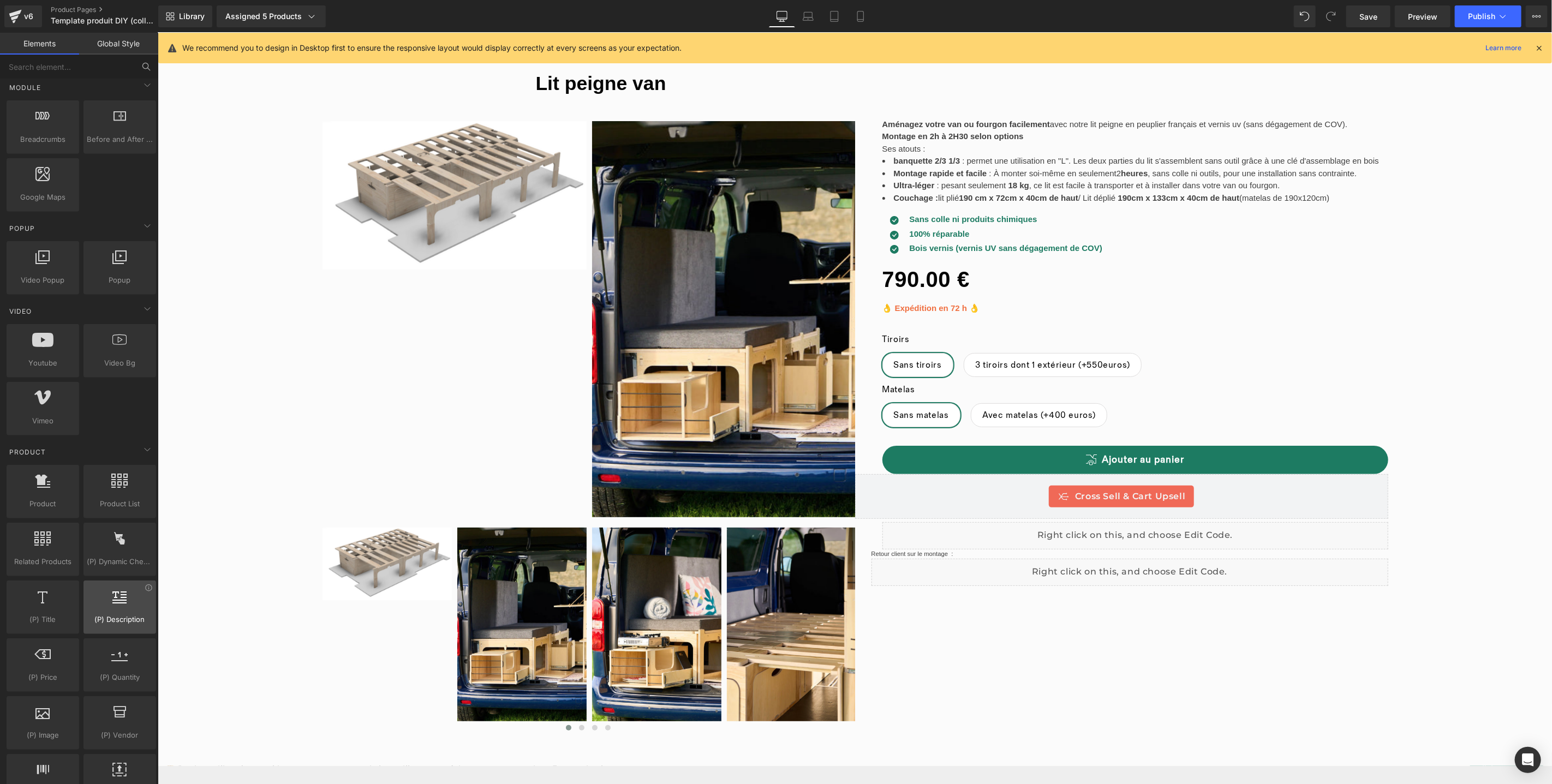
scroll to position [571, 0]
click at [96, 63] on input "text" at bounding box center [67, 67] width 134 height 24
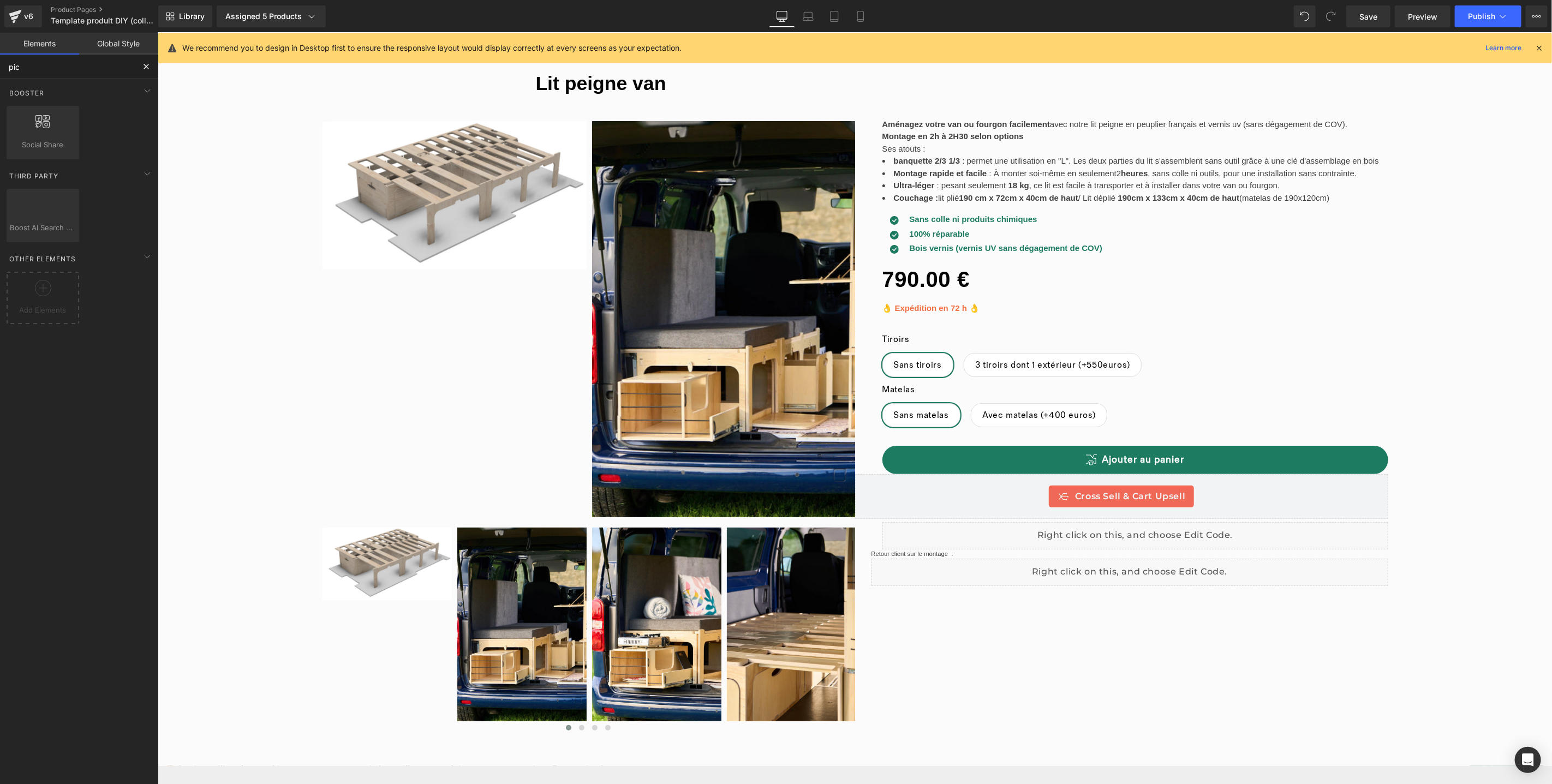
scroll to position [0, 0]
type input "p"
type input "a"
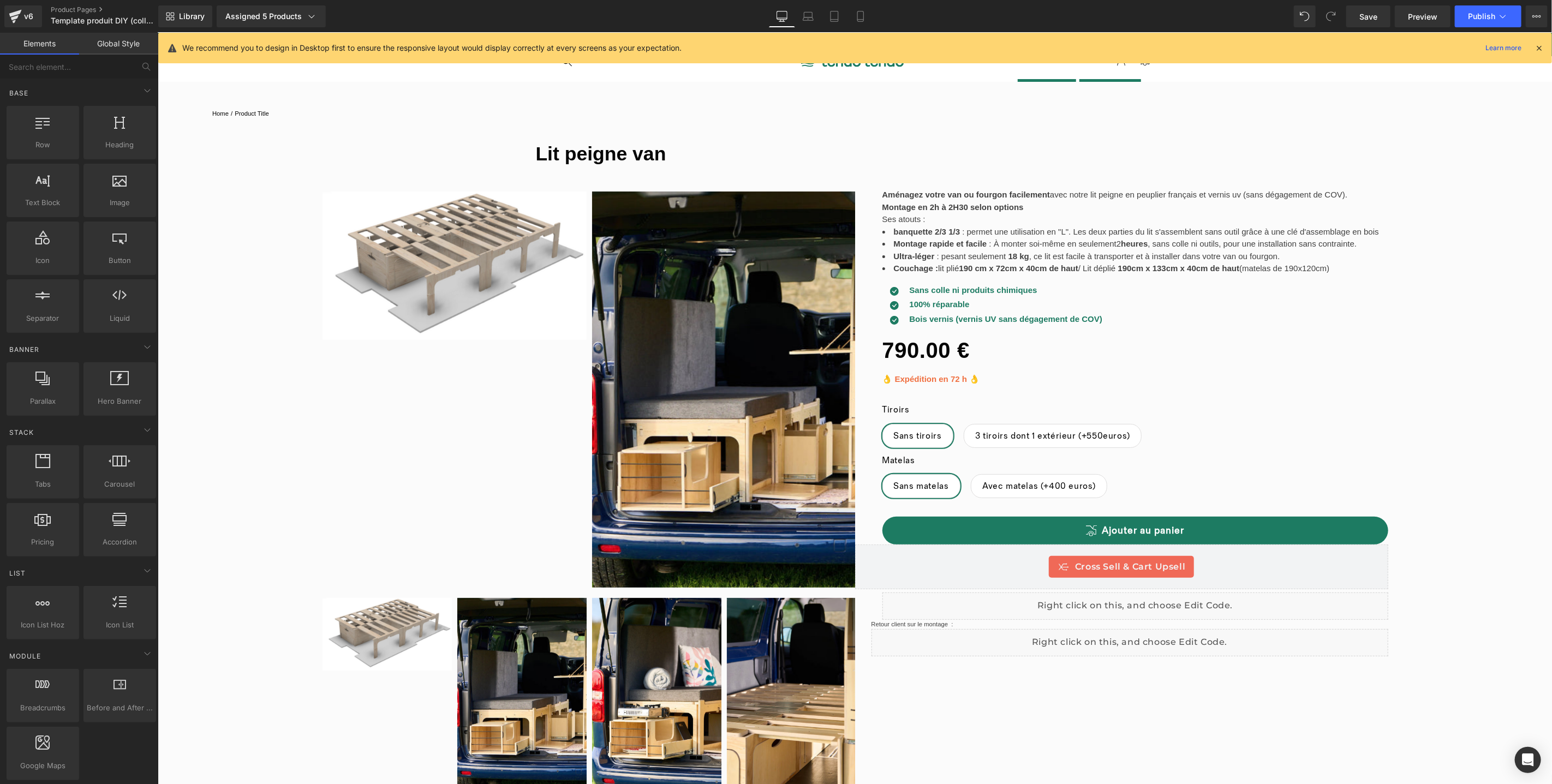
click at [813, 67] on img at bounding box center [854, 60] width 108 height 11
click at [14, 16] on icon at bounding box center [15, 16] width 13 height 27
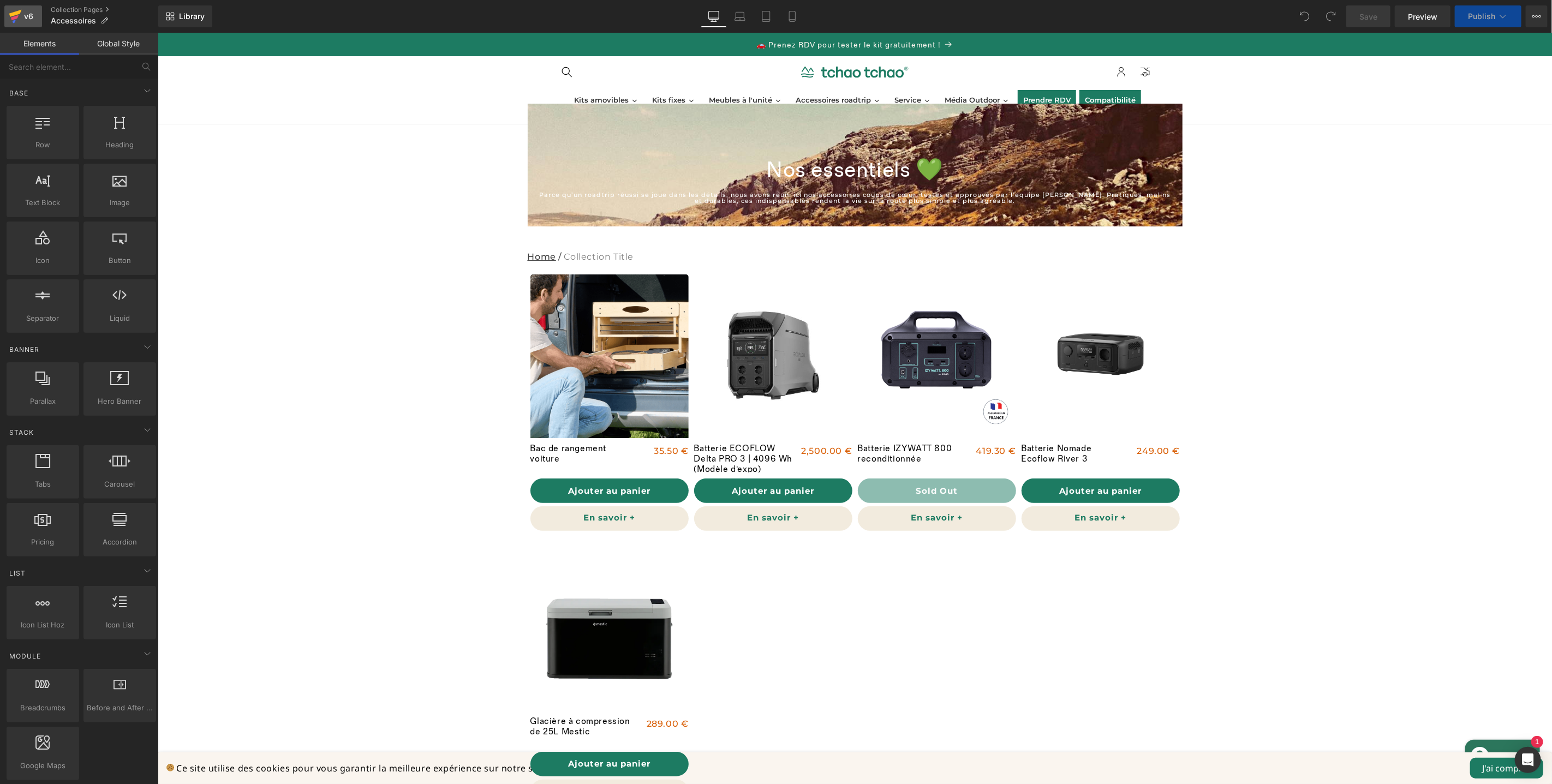
click at [19, 19] on icon at bounding box center [15, 16] width 13 height 27
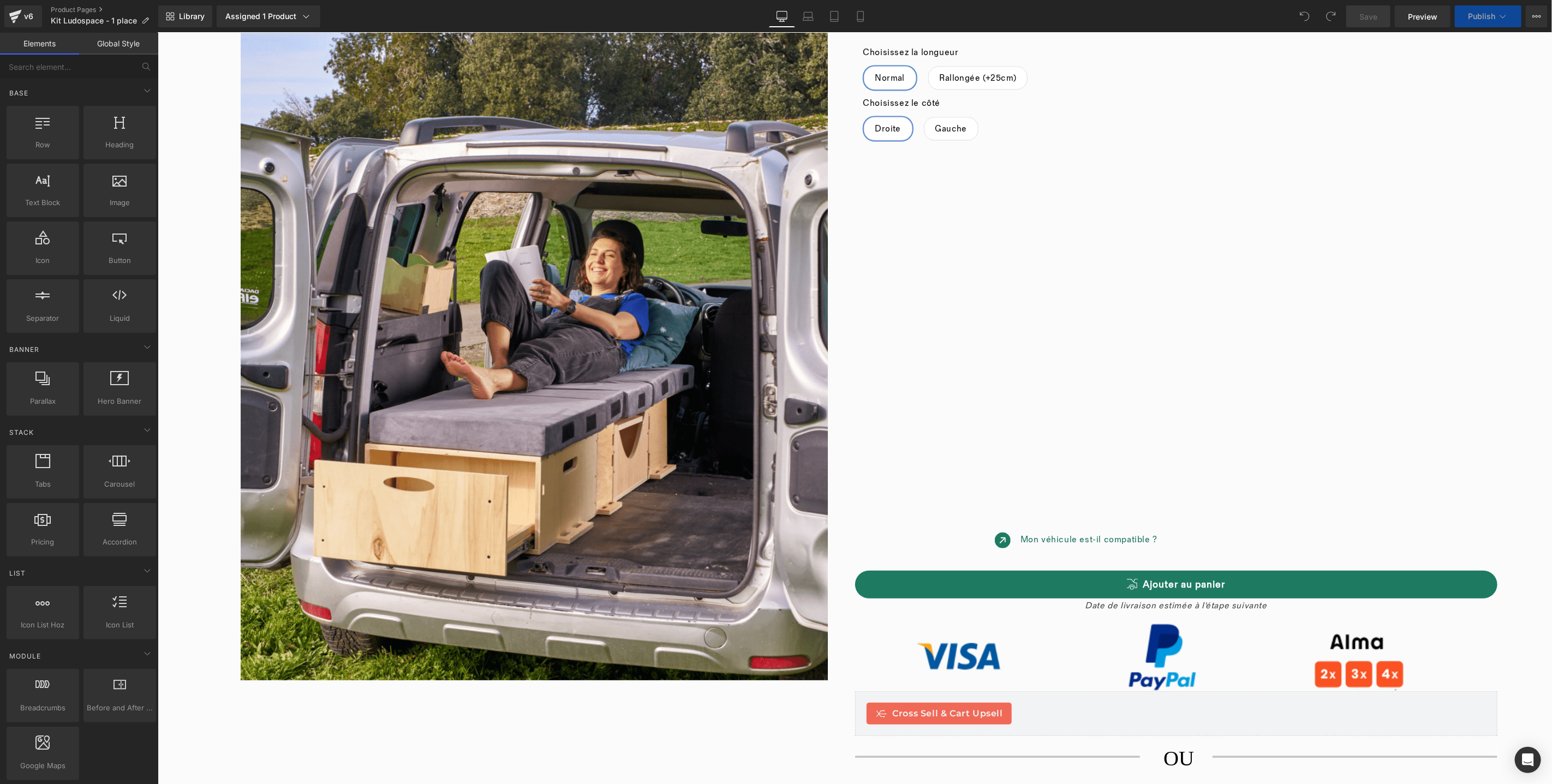
scroll to position [407, 0]
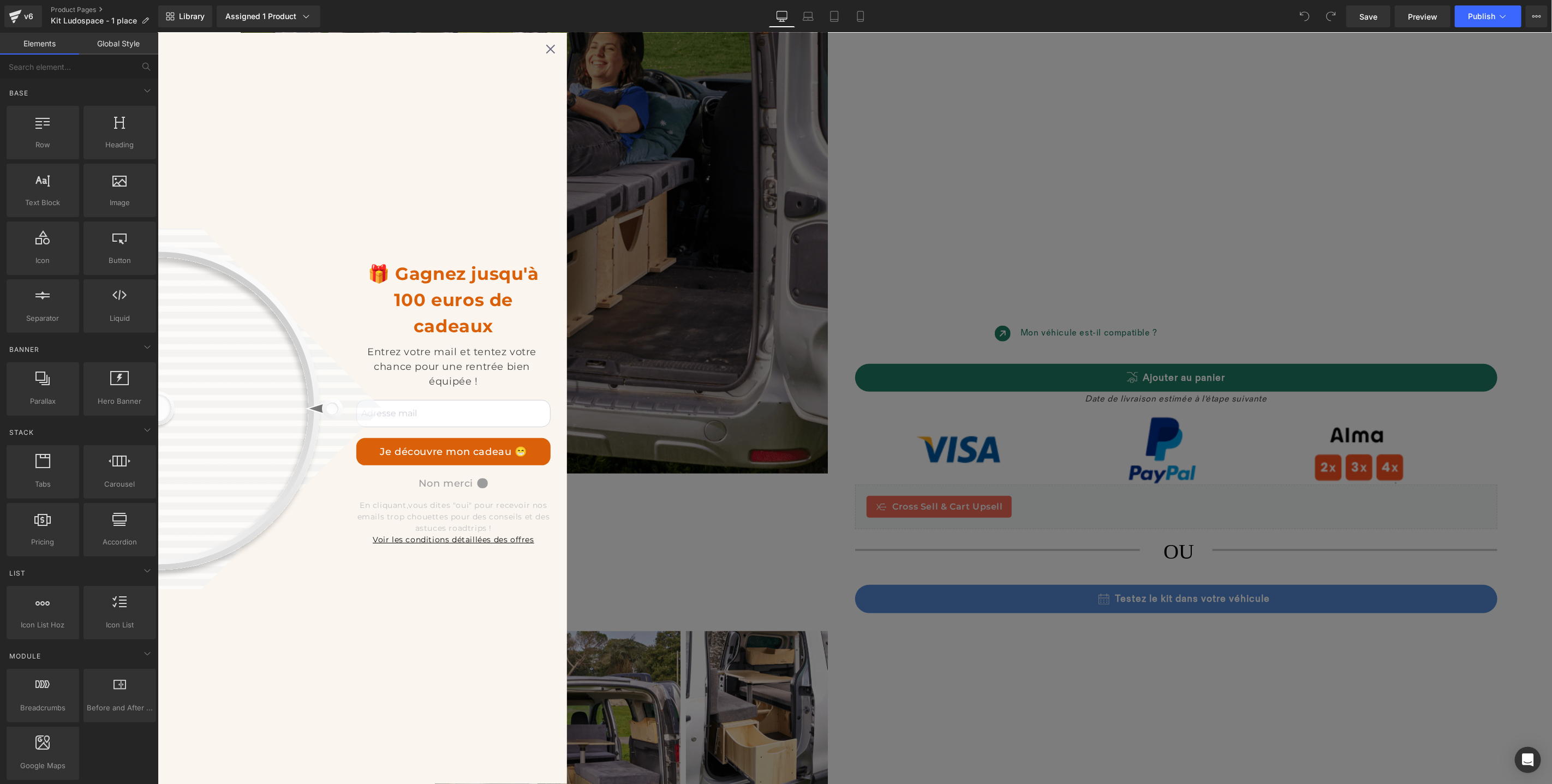
click at [549, 49] on icon at bounding box center [550, 48] width 8 height 8
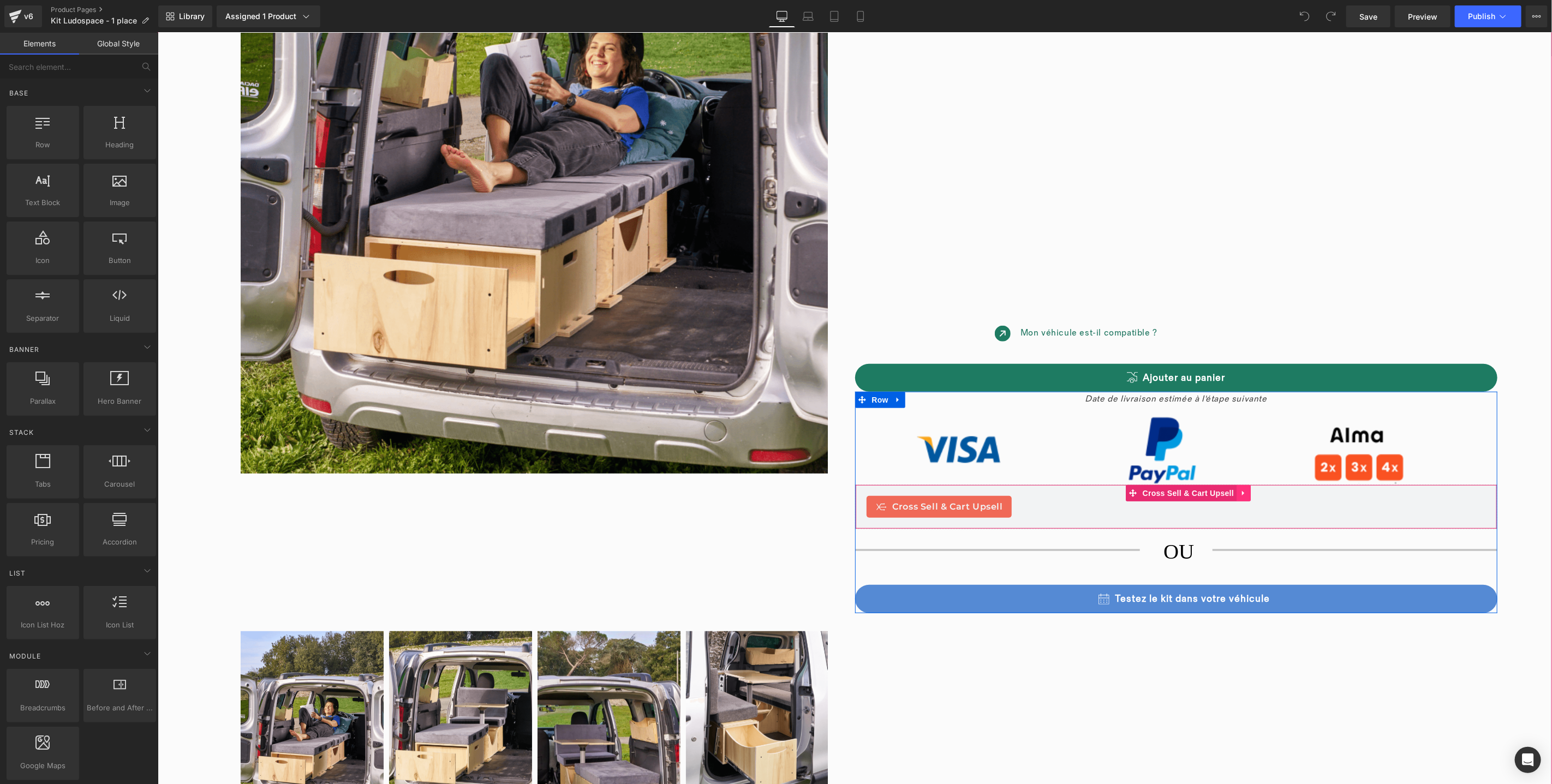
click at [1242, 494] on link at bounding box center [1244, 492] width 14 height 16
click at [1218, 493] on icon at bounding box center [1222, 493] width 8 height 8
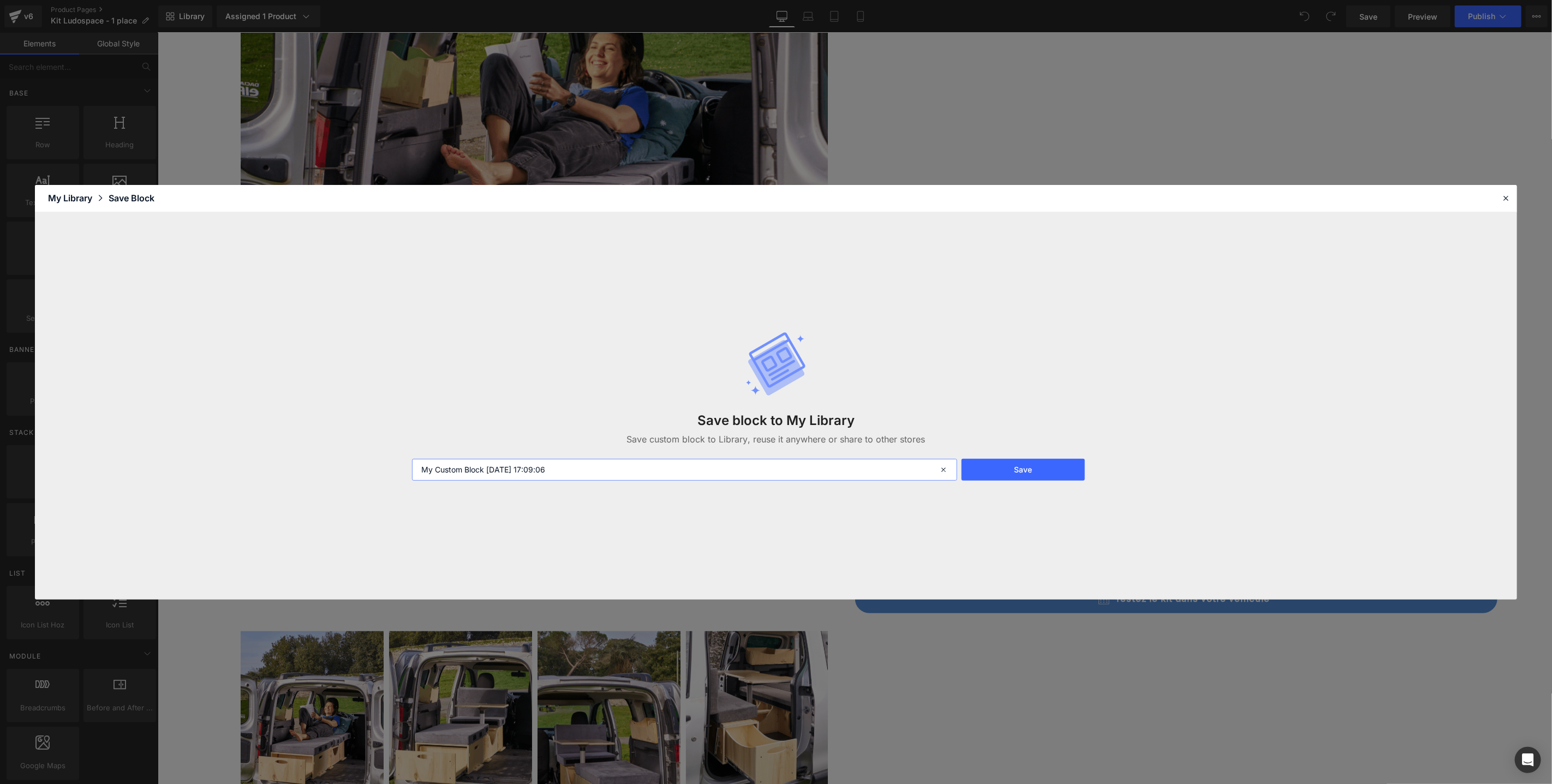
click at [621, 476] on input "My Custom Block 2025-09-11 17:09:06" at bounding box center [684, 470] width 545 height 22
type input "cross sell"
click at [1017, 473] on button "Save" at bounding box center [1023, 470] width 124 height 22
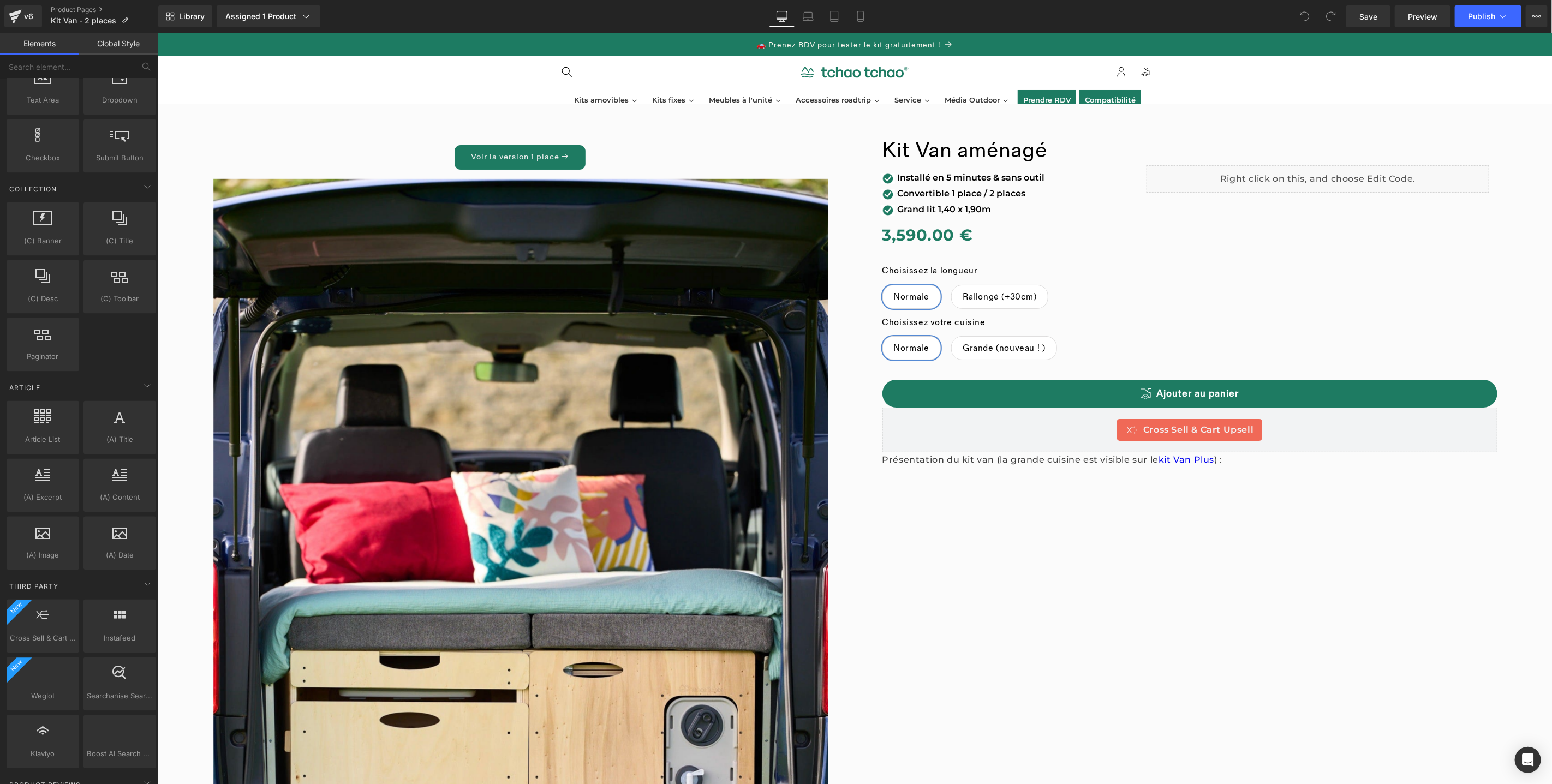
scroll to position [1879, 0]
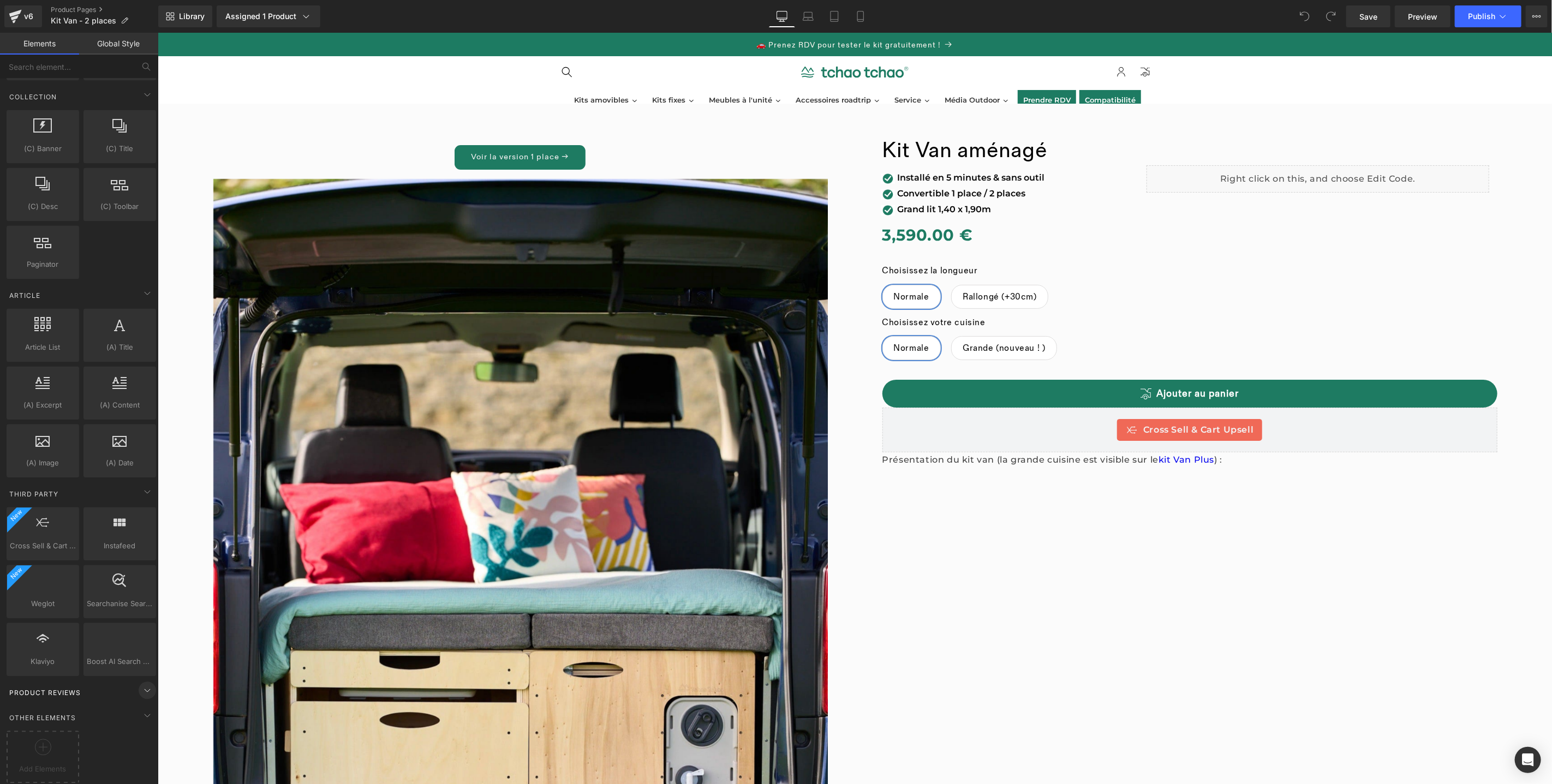
click at [145, 683] on icon at bounding box center [148, 690] width 13 height 13
click at [61, 738] on div at bounding box center [42, 750] width 67 height 25
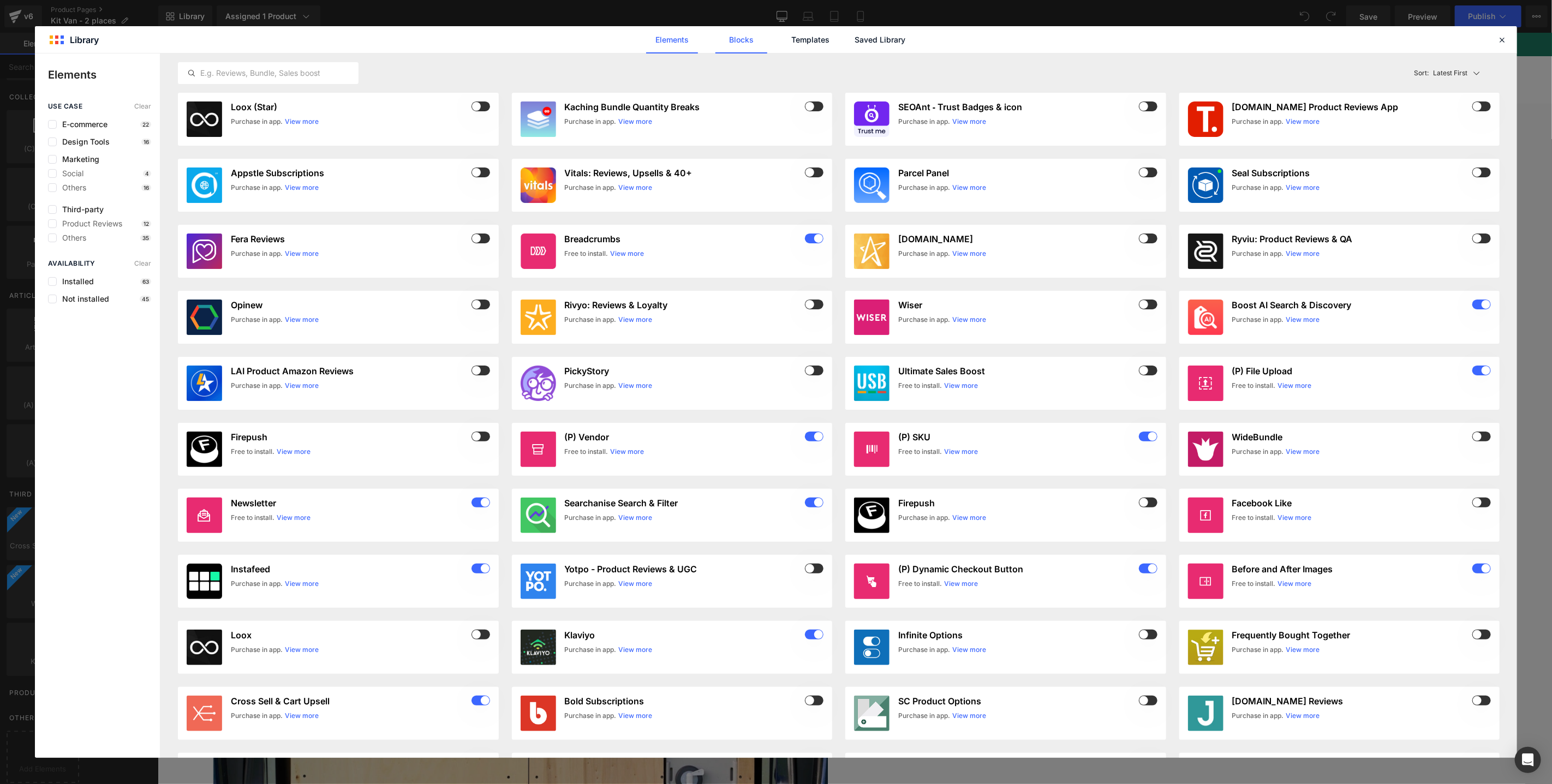
click at [751, 40] on link "Blocks" at bounding box center [741, 39] width 52 height 27
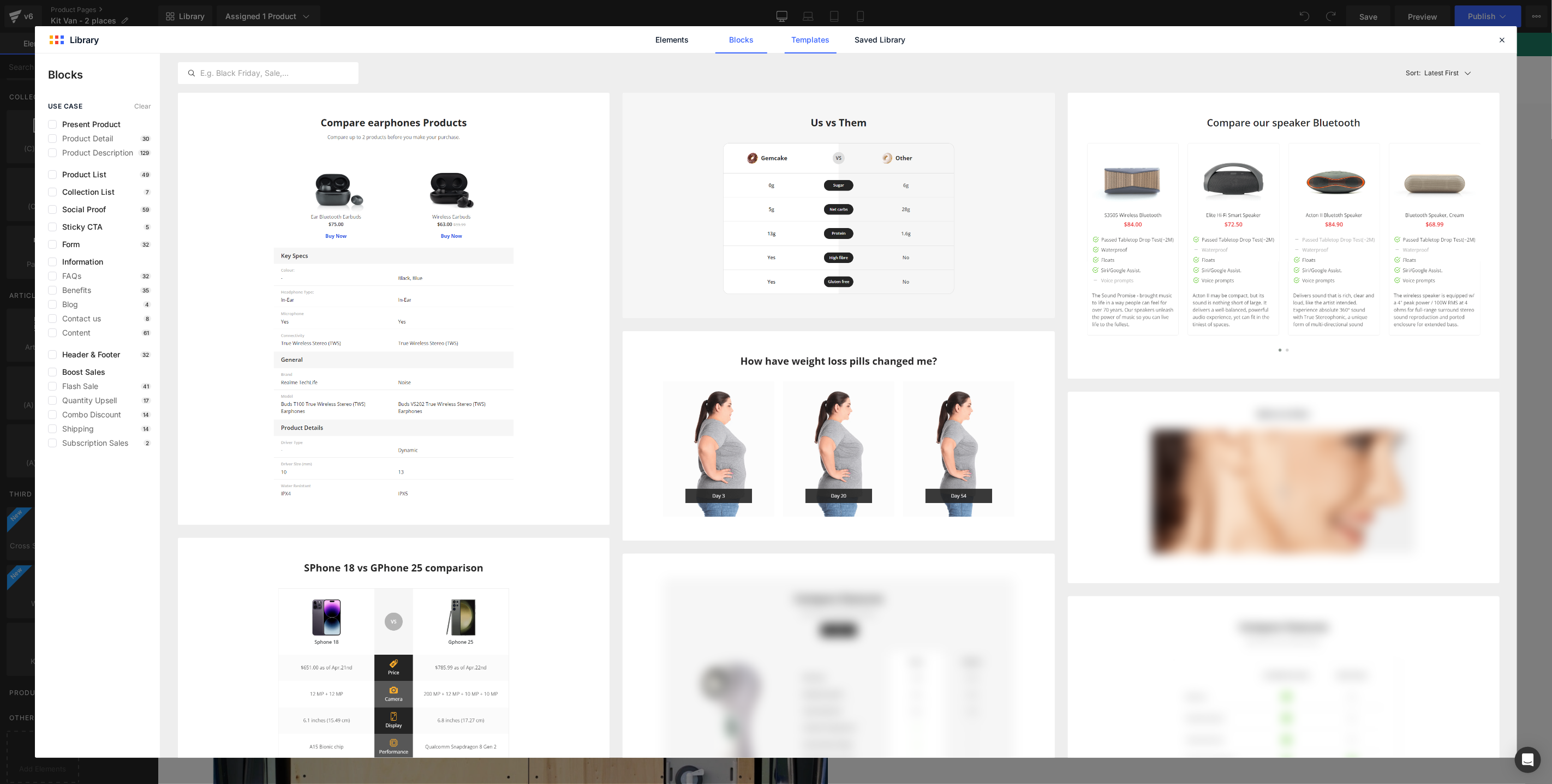
click at [813, 42] on link "Templates" at bounding box center [810, 39] width 52 height 27
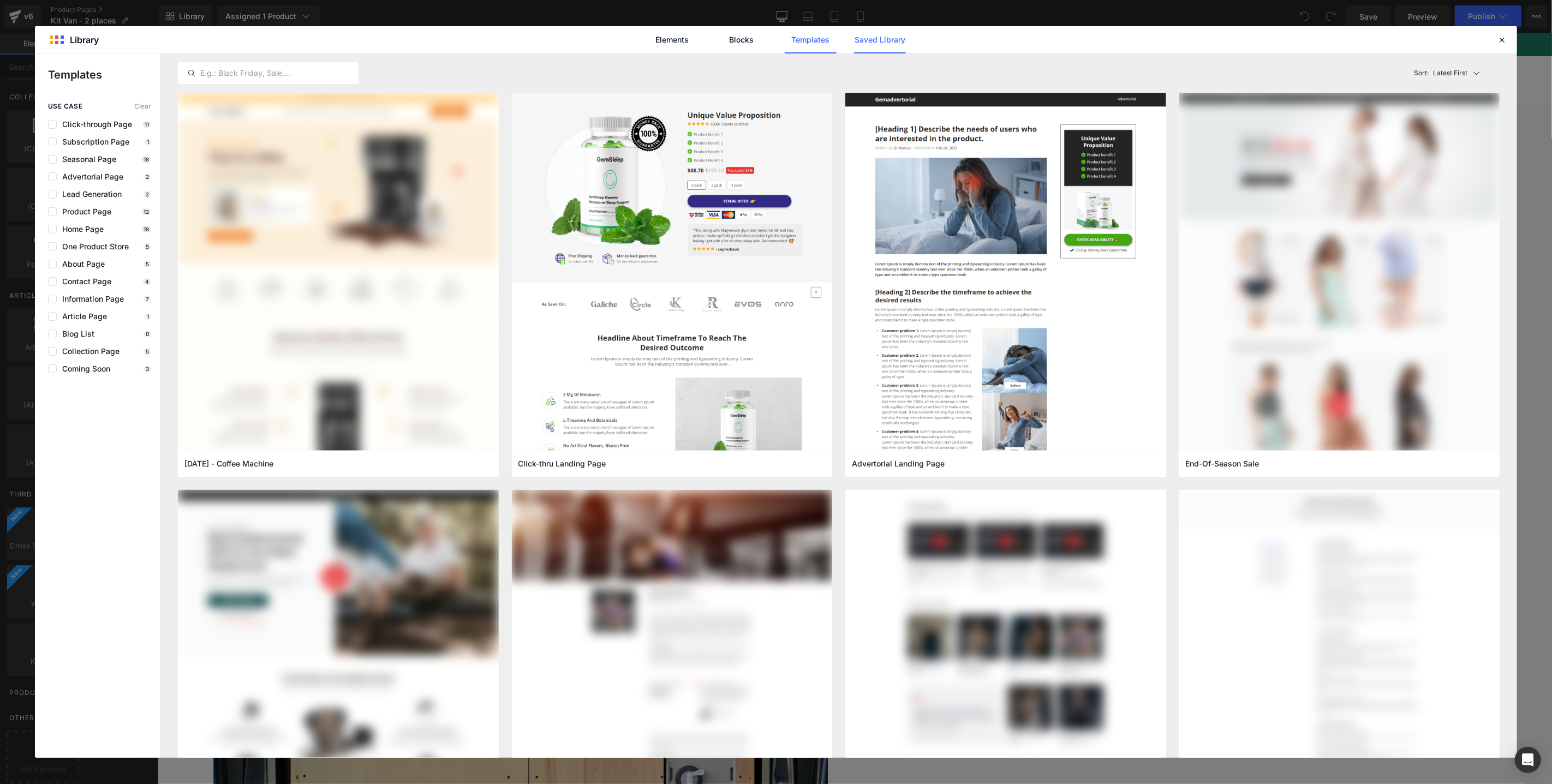
click at [892, 43] on link "Saved Library" at bounding box center [880, 39] width 52 height 27
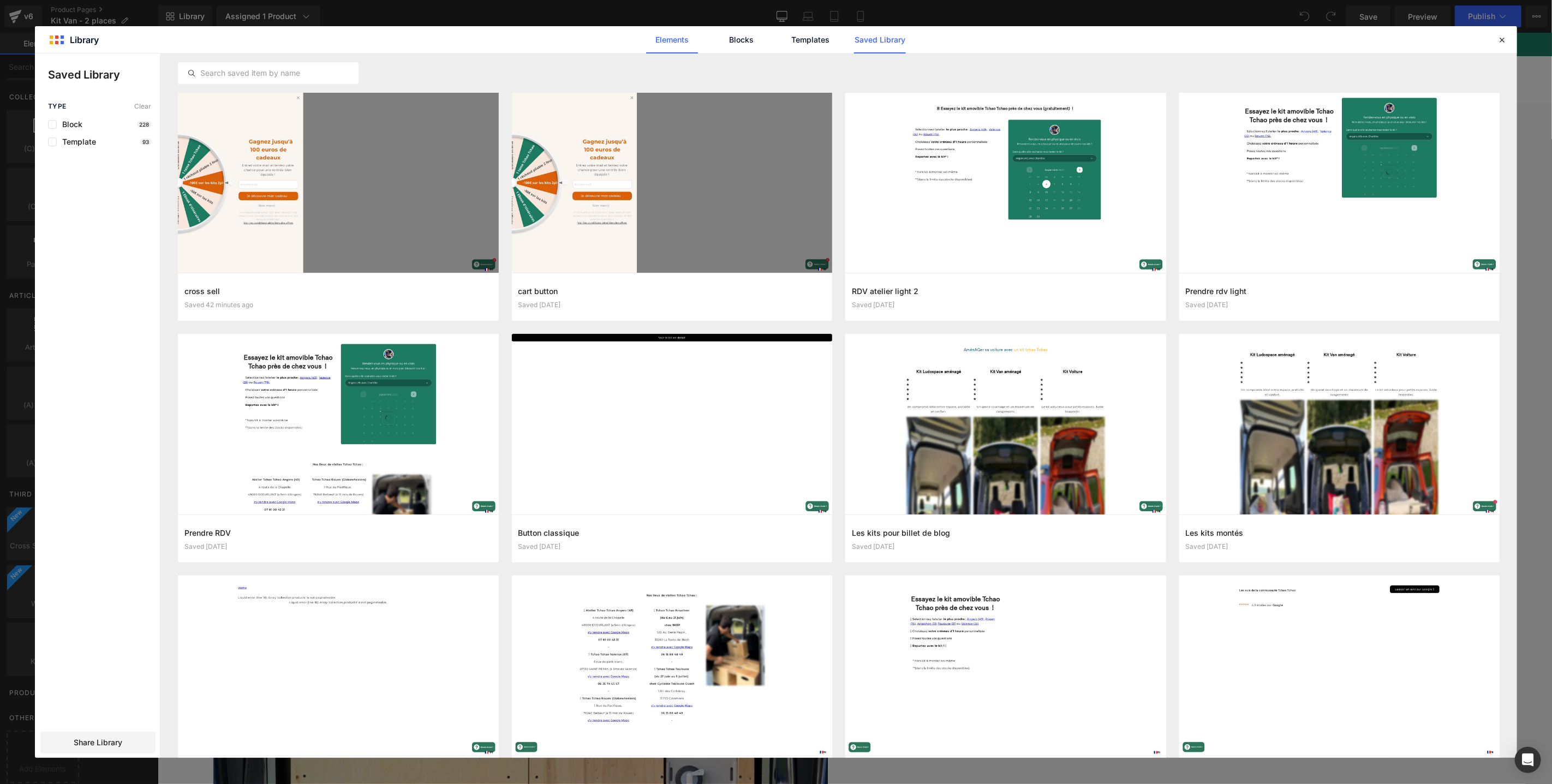
click at [678, 46] on link "Elements" at bounding box center [672, 39] width 52 height 27
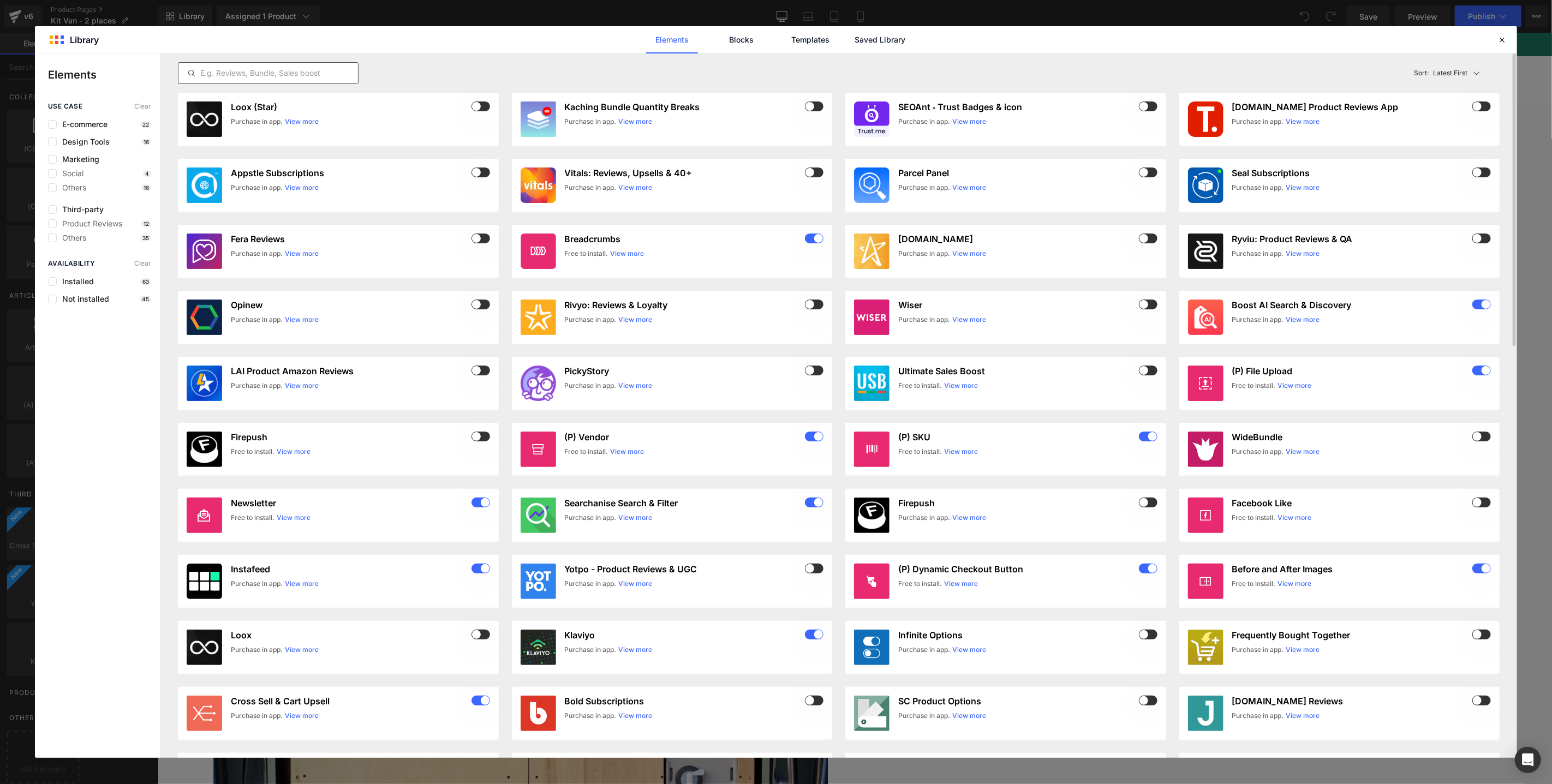
click at [251, 78] on input "text" at bounding box center [268, 73] width 180 height 13
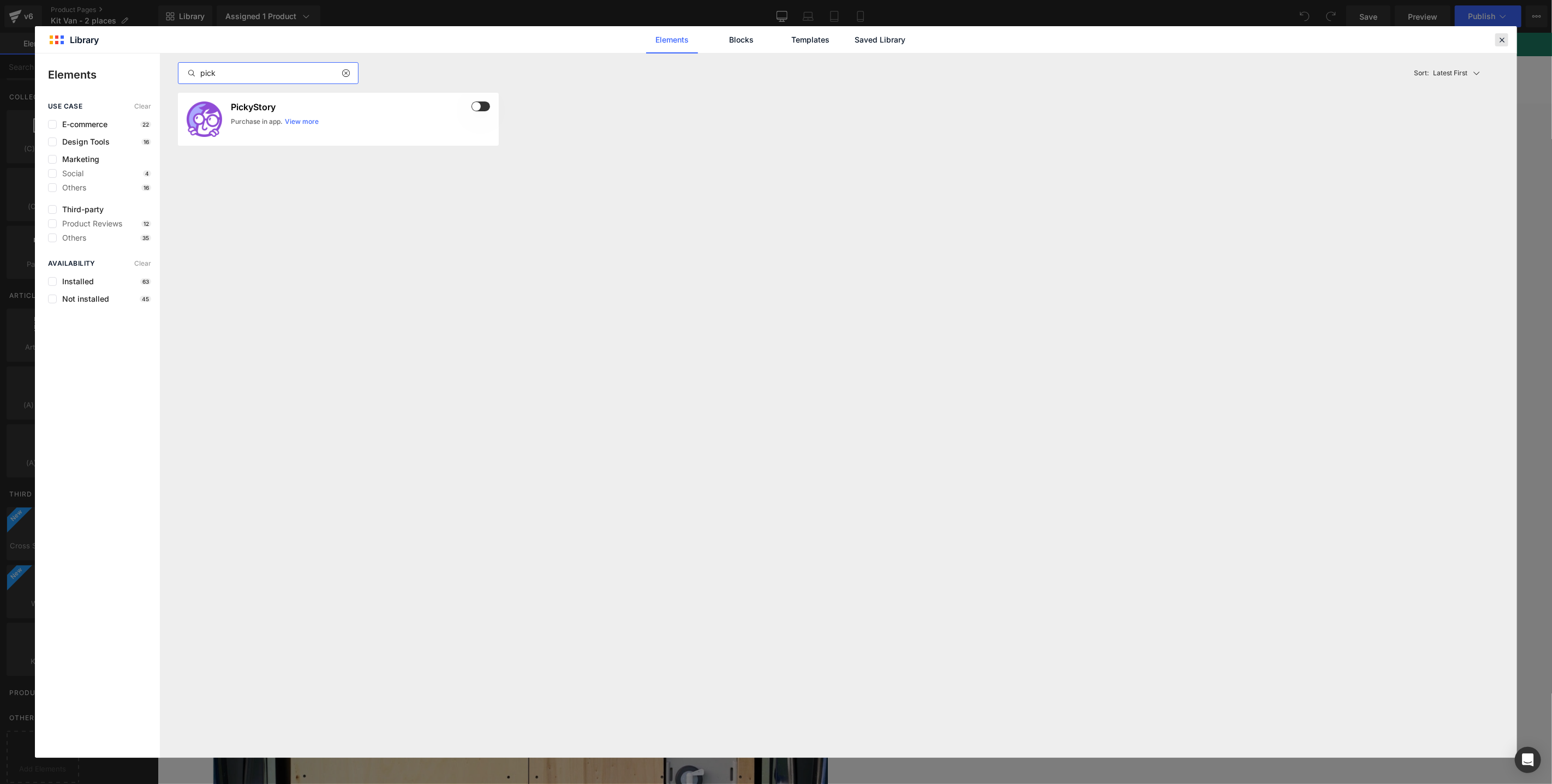
type input "pick"
click at [1503, 42] on icon at bounding box center [1502, 40] width 10 height 10
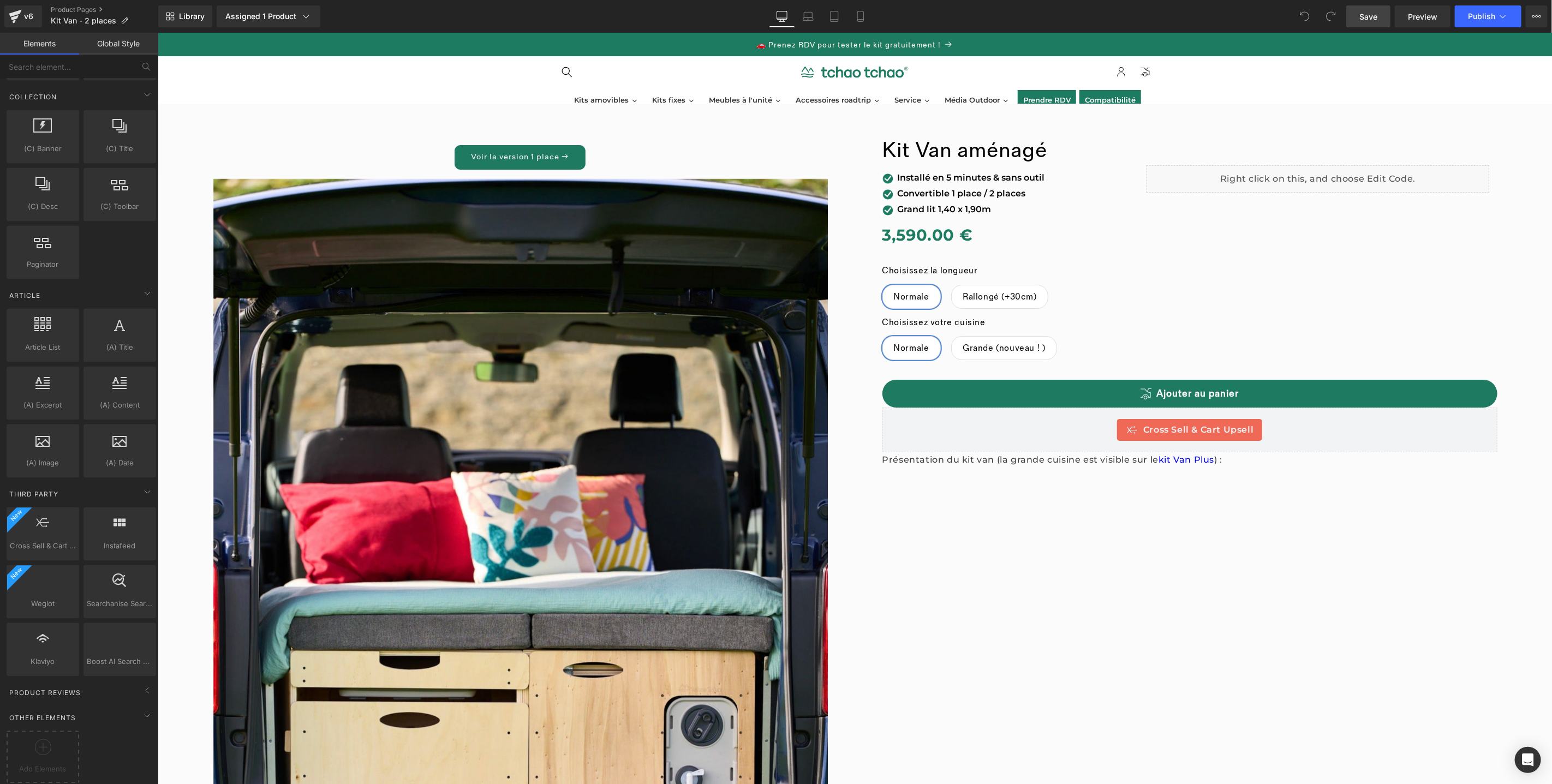
click at [1371, 13] on span "Save" at bounding box center [1368, 16] width 18 height 11
click at [1411, 15] on span "Preview" at bounding box center [1422, 16] width 30 height 11
